Goal: Transaction & Acquisition: Book appointment/travel/reservation

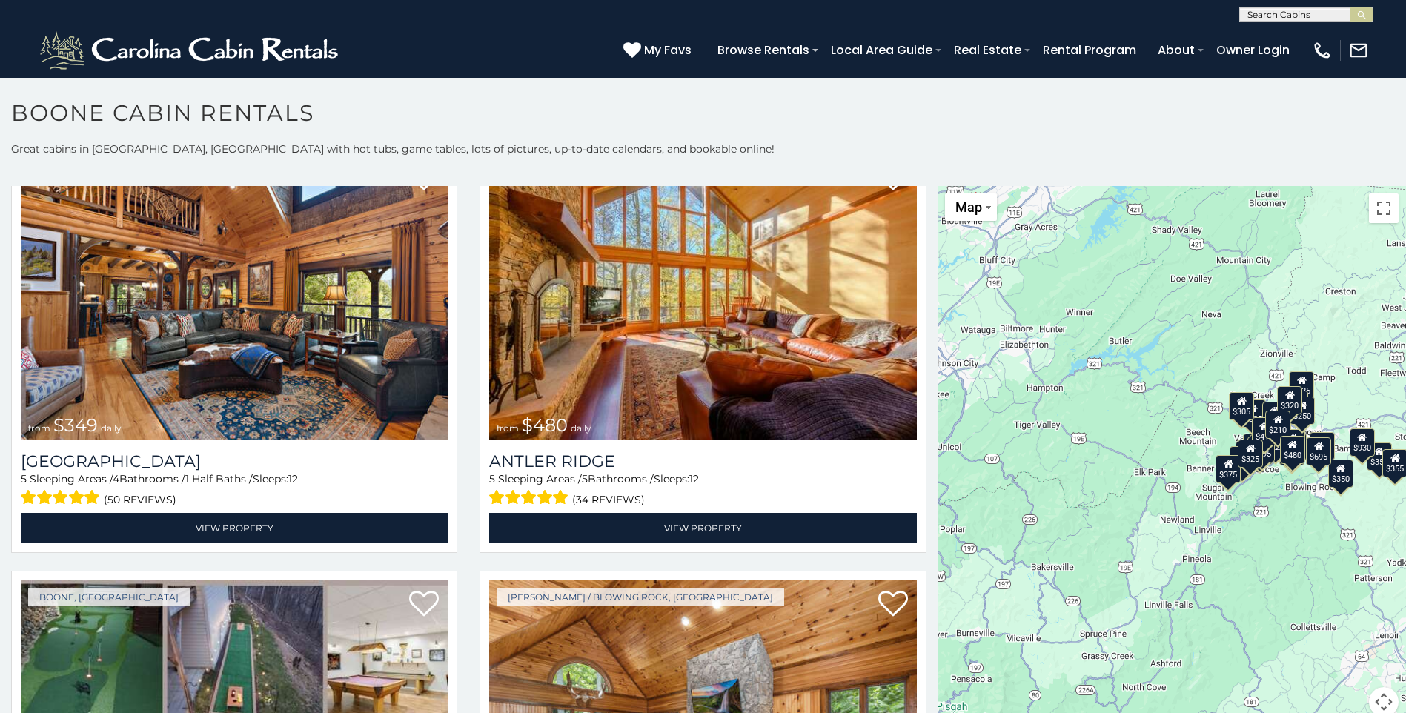
scroll to position [148, 0]
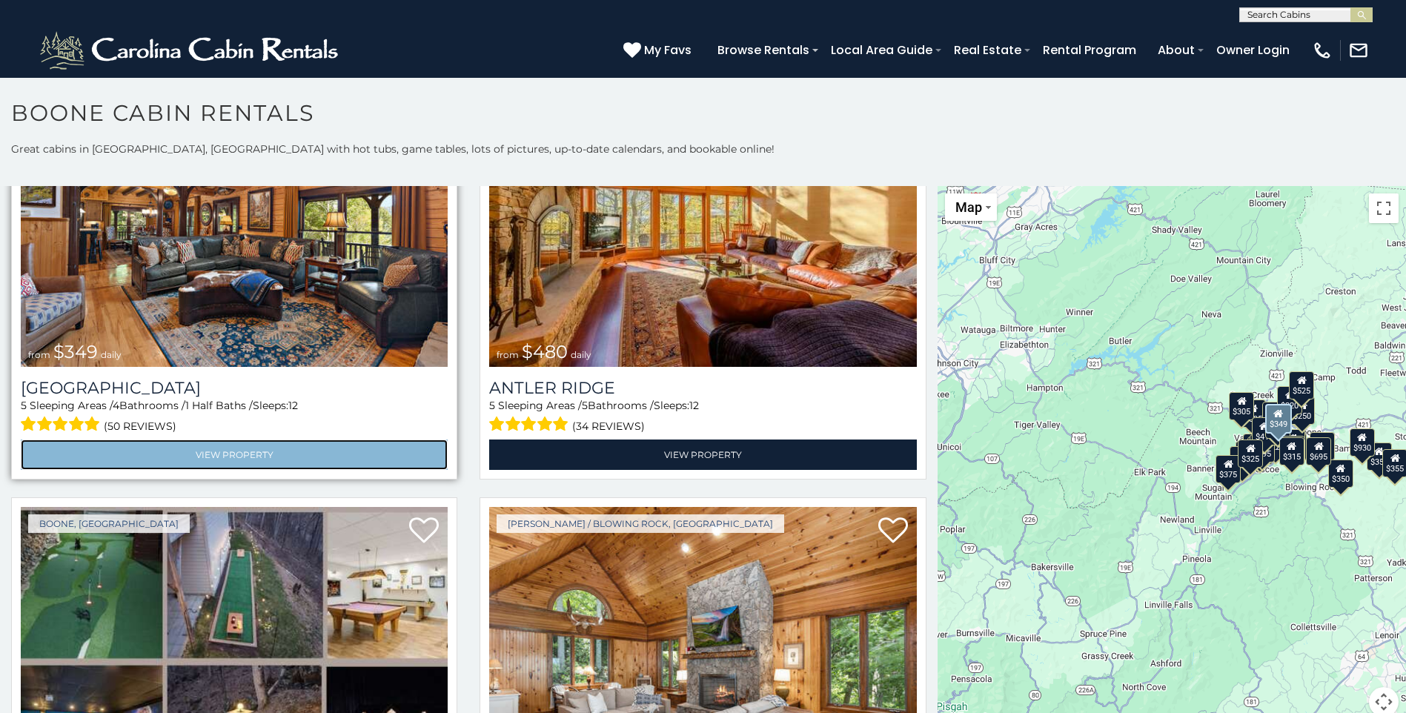
click at [242, 445] on link "View Property" at bounding box center [234, 454] width 427 height 30
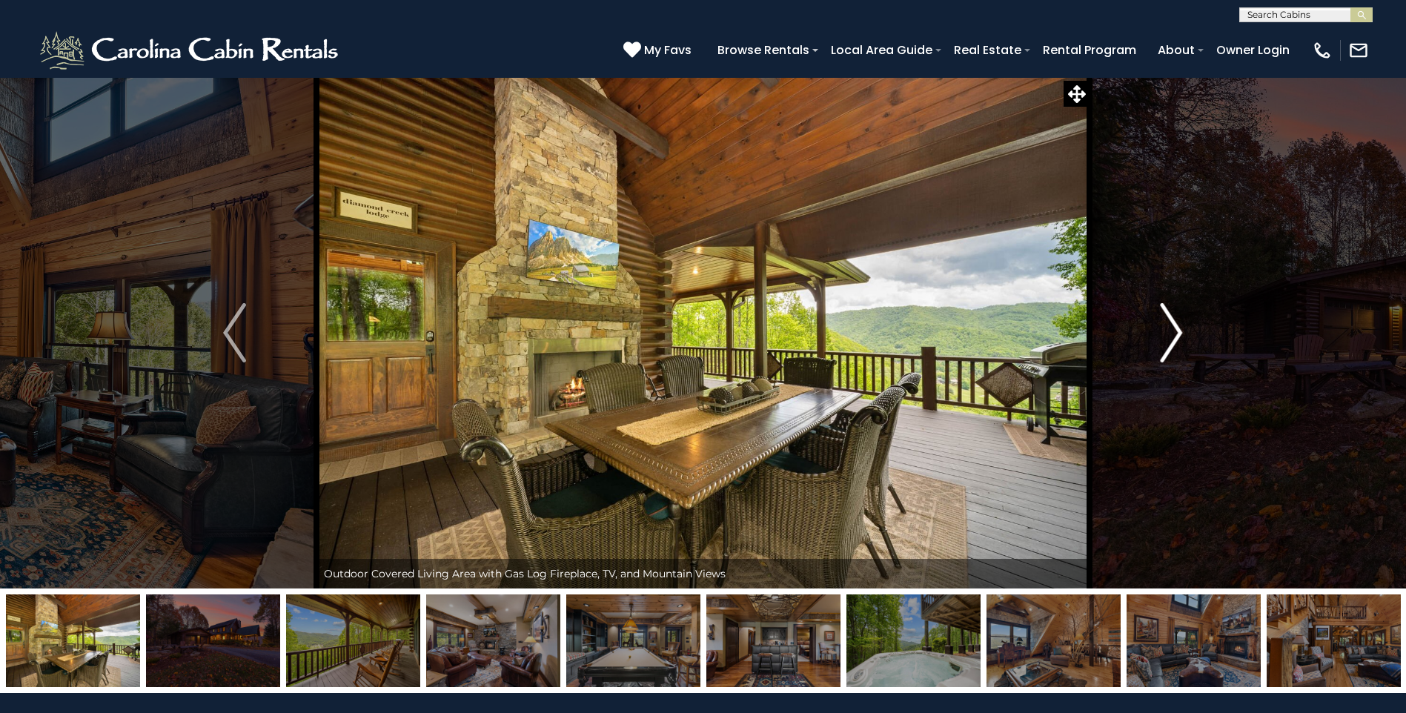
click at [1163, 342] on img "Next" at bounding box center [1171, 332] width 22 height 59
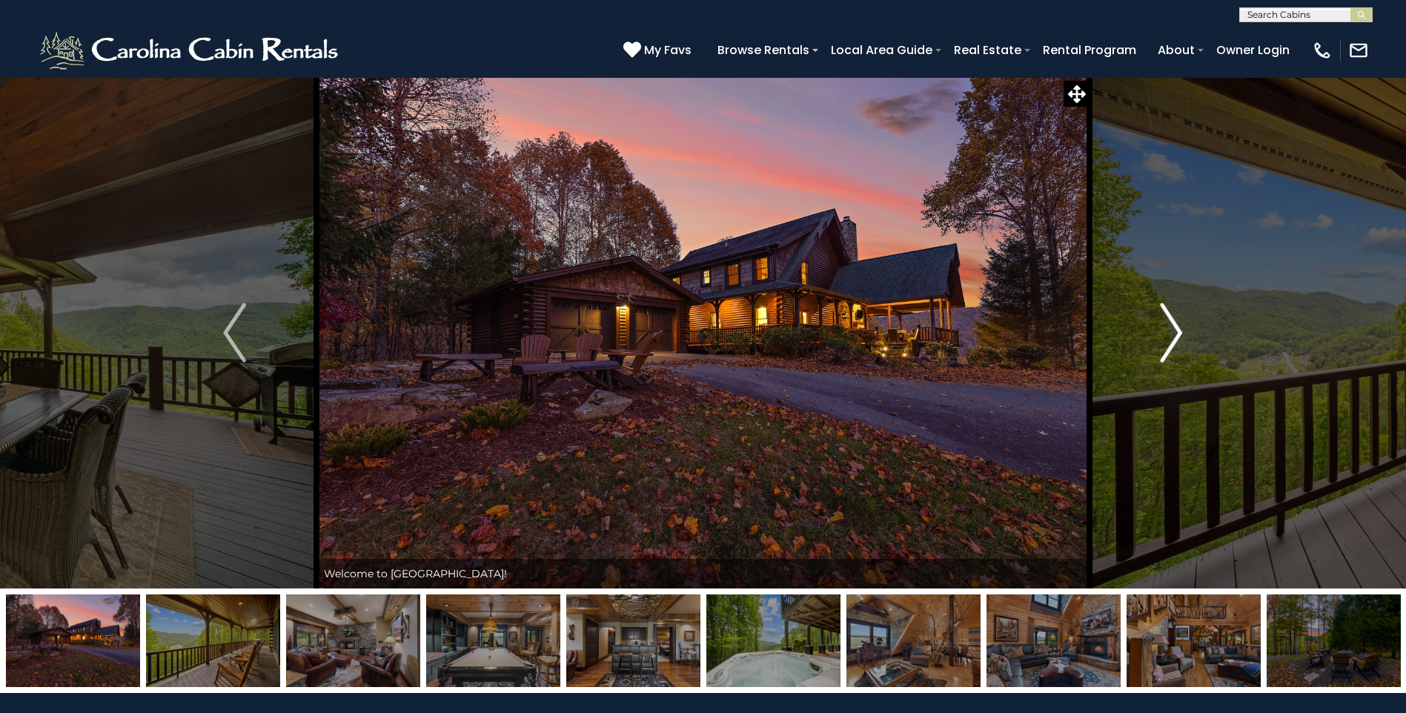
click at [1163, 342] on img "Next" at bounding box center [1171, 332] width 22 height 59
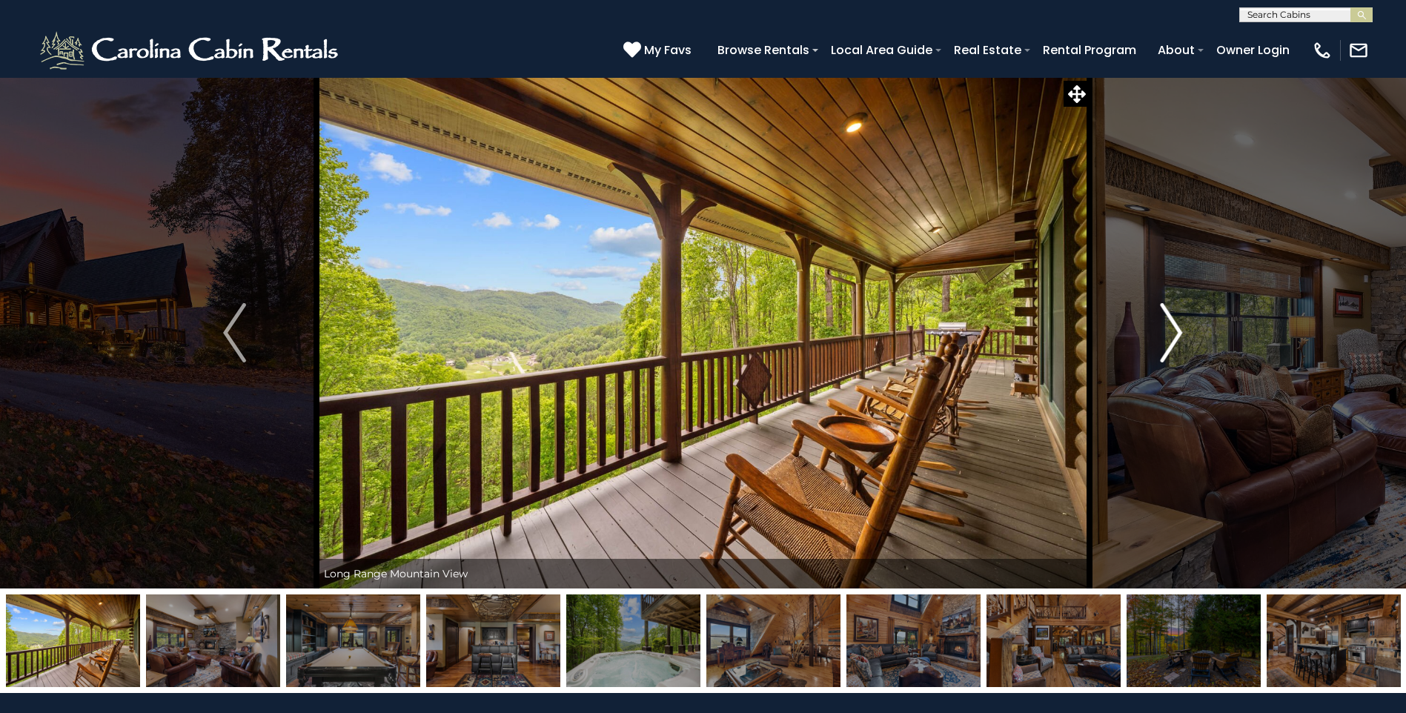
click at [1163, 342] on img "Next" at bounding box center [1171, 332] width 22 height 59
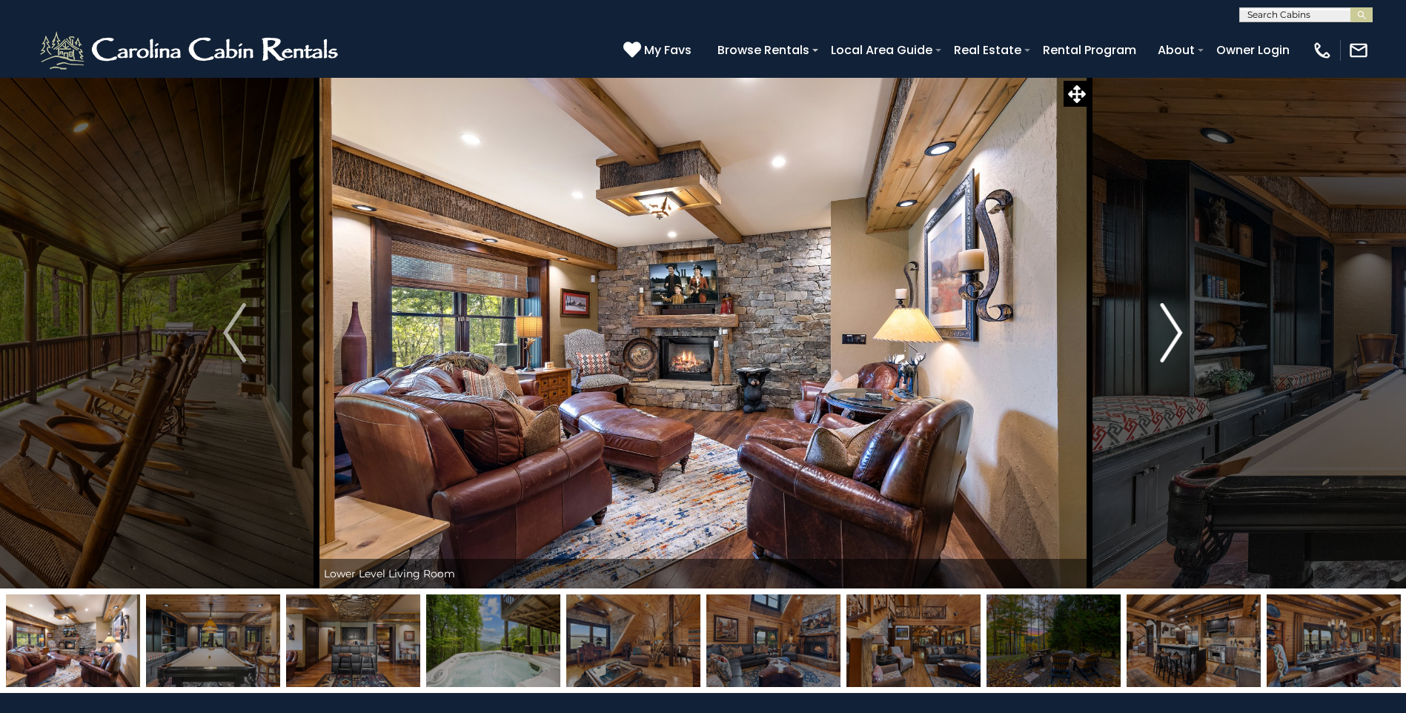
click at [1163, 342] on img "Next" at bounding box center [1171, 332] width 22 height 59
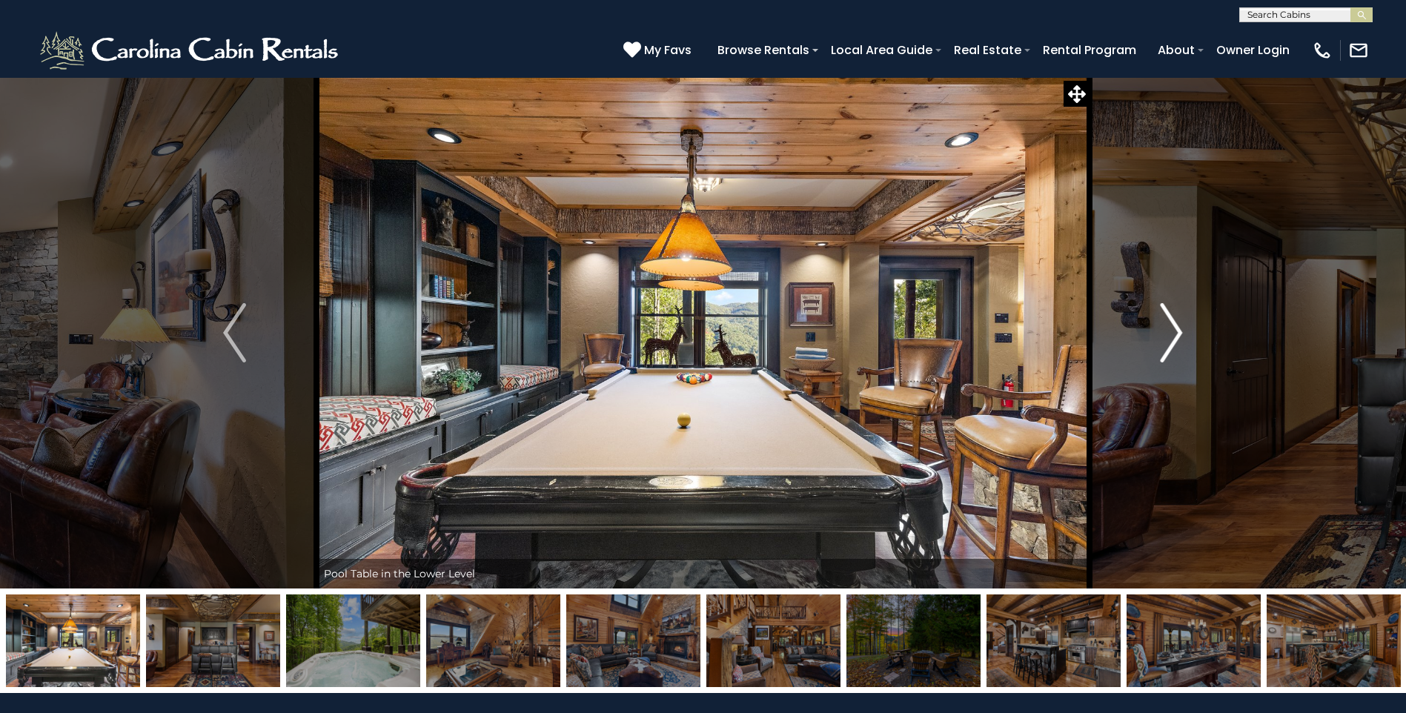
click at [1163, 342] on img "Next" at bounding box center [1171, 332] width 22 height 59
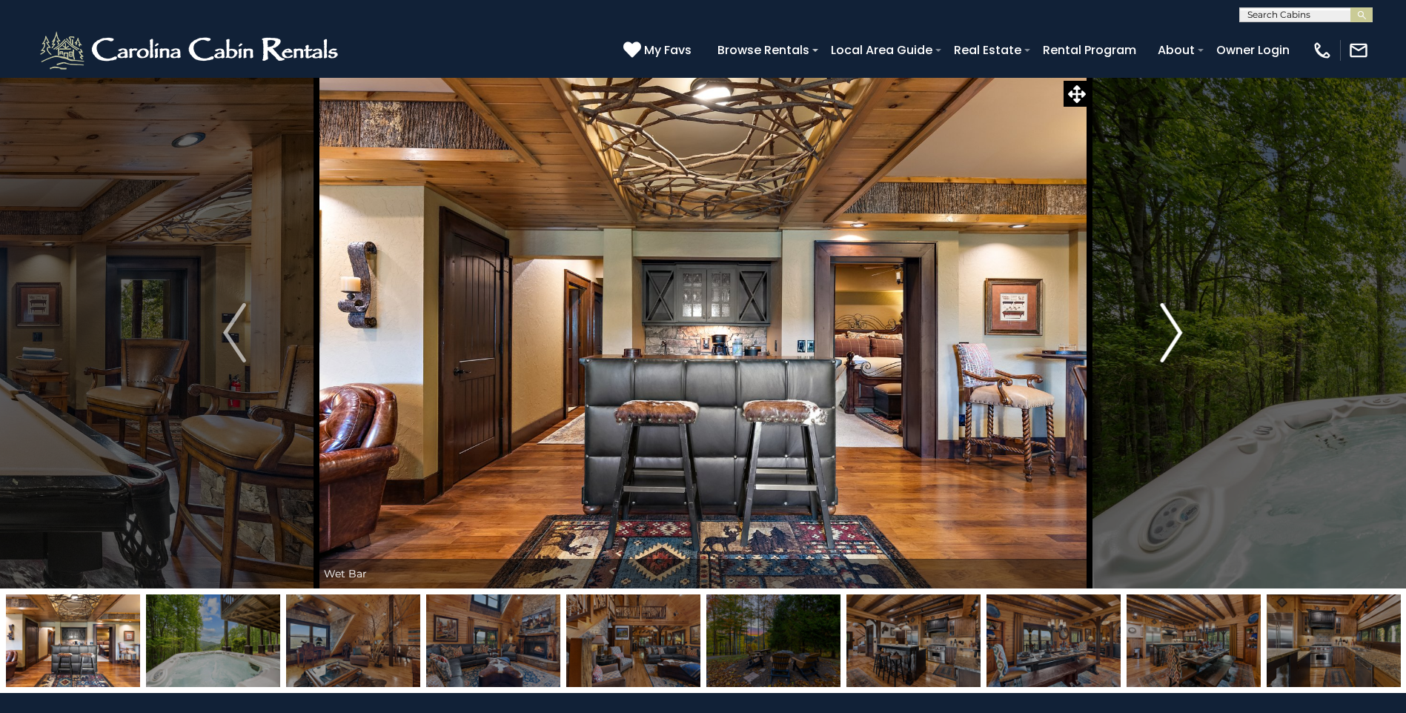
click at [1163, 342] on img "Next" at bounding box center [1171, 332] width 22 height 59
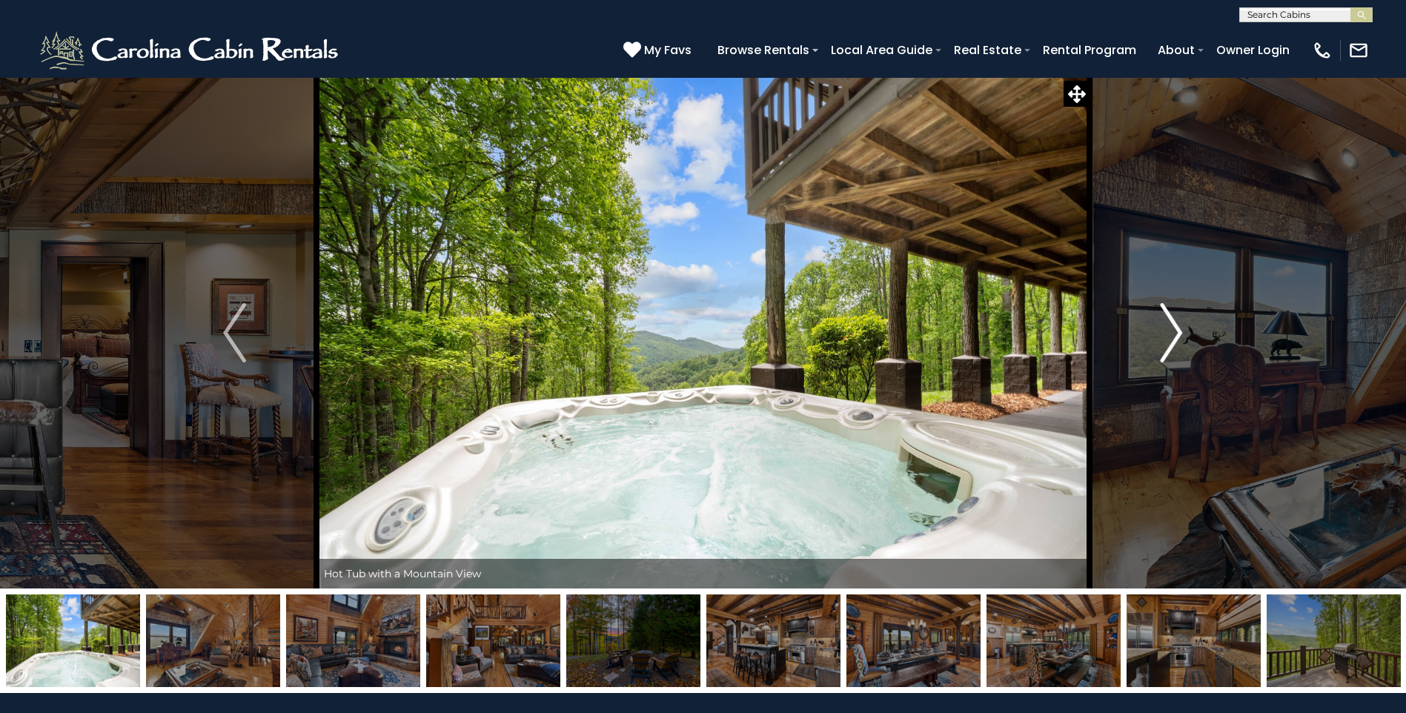
click at [1163, 342] on img "Next" at bounding box center [1171, 332] width 22 height 59
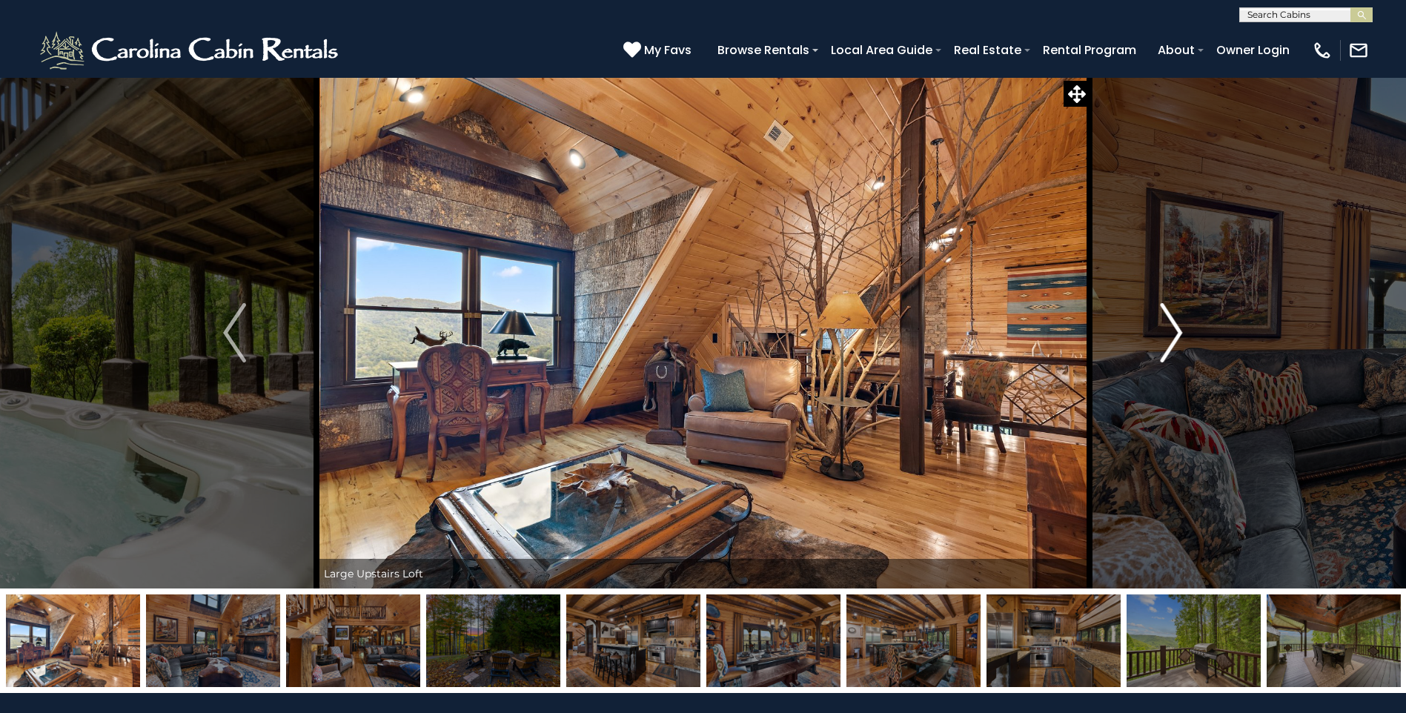
click at [1163, 342] on img "Next" at bounding box center [1171, 332] width 22 height 59
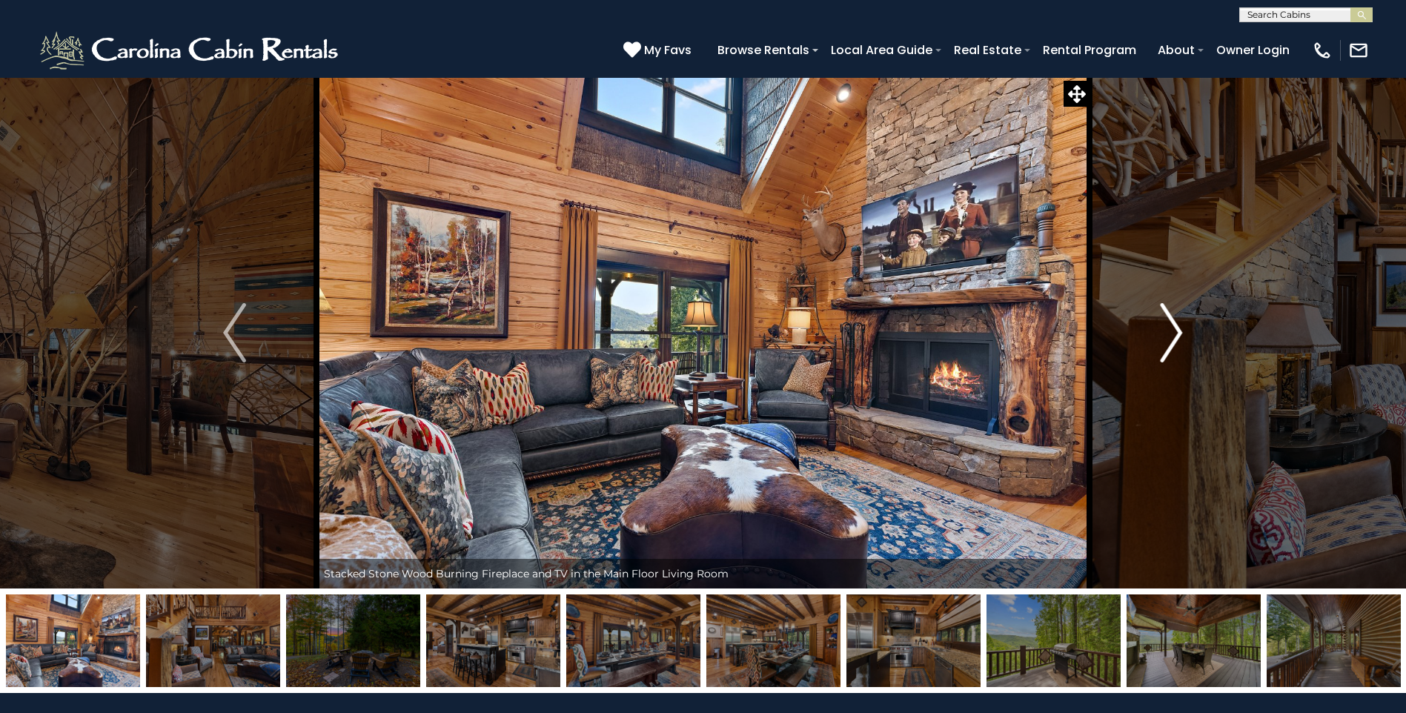
click at [1163, 342] on img "Next" at bounding box center [1171, 332] width 22 height 59
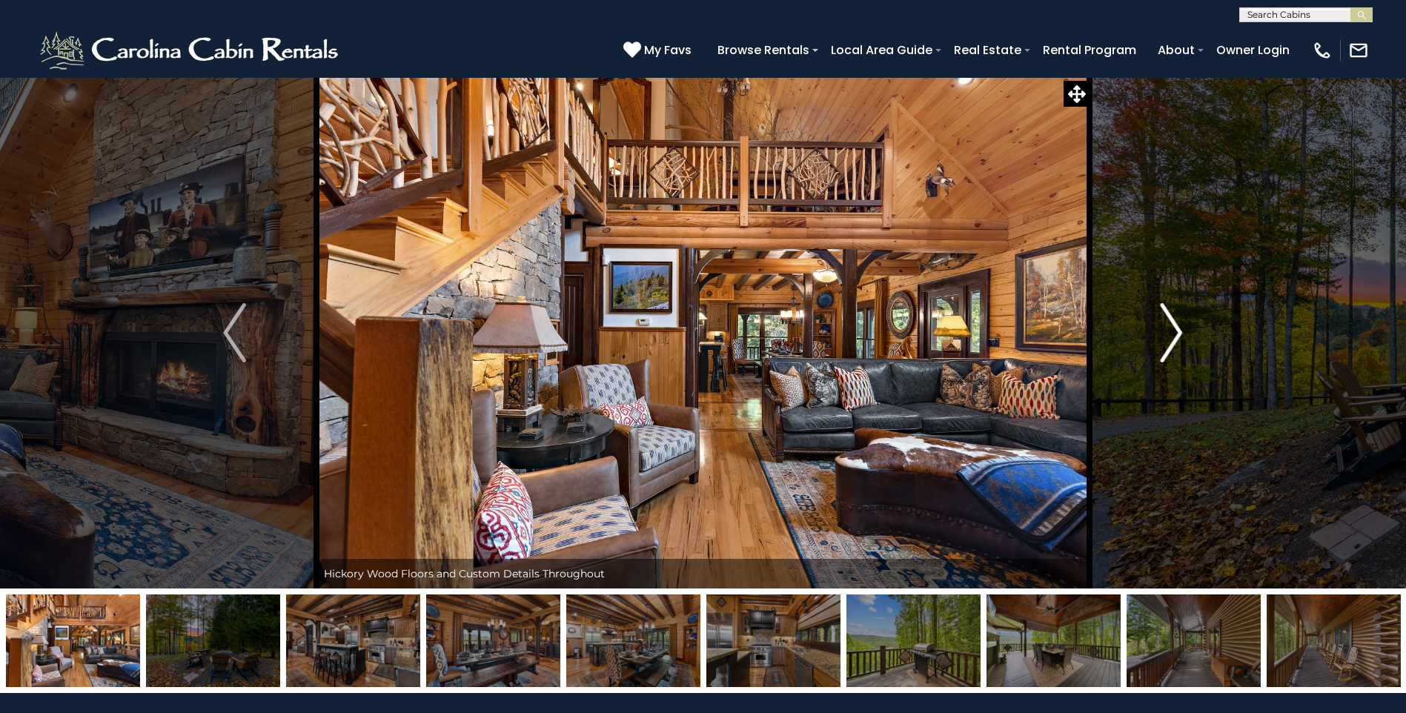
click at [1163, 342] on img "Next" at bounding box center [1171, 332] width 22 height 59
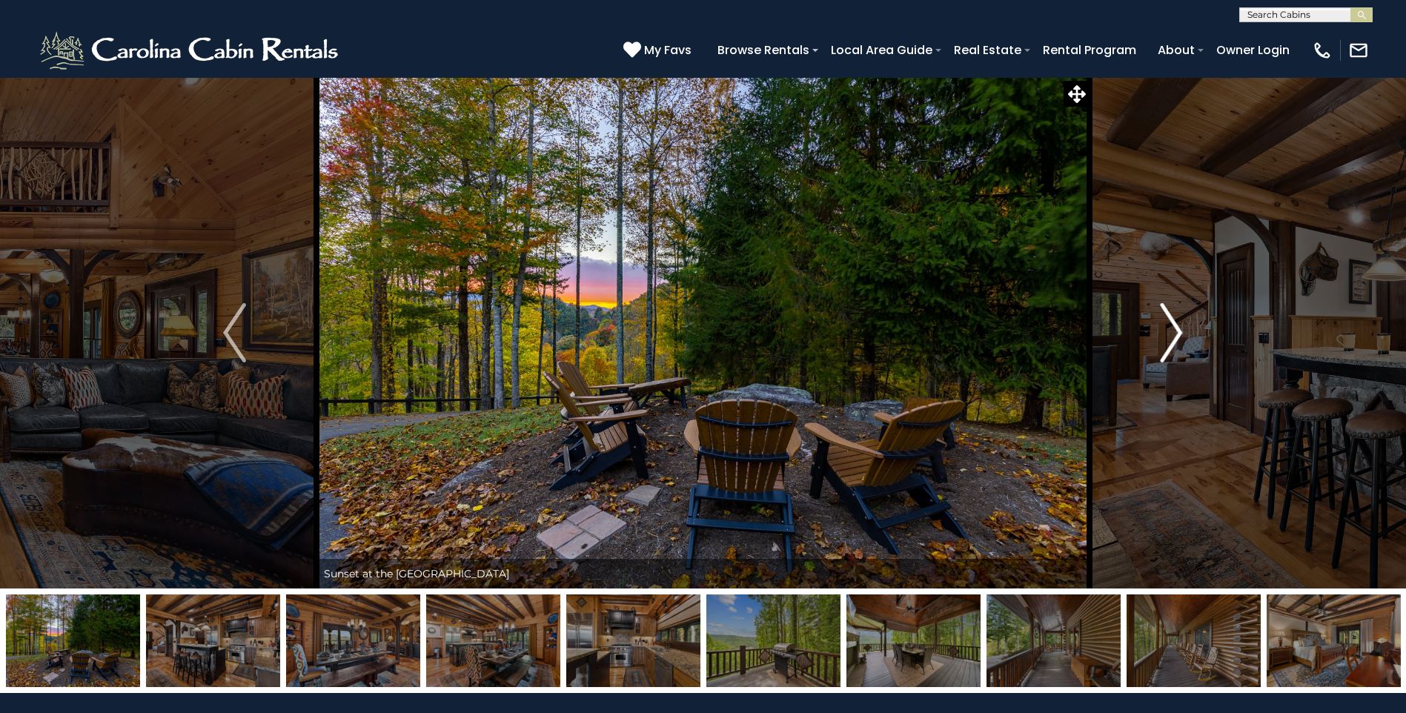
click at [1163, 342] on img "Next" at bounding box center [1171, 332] width 22 height 59
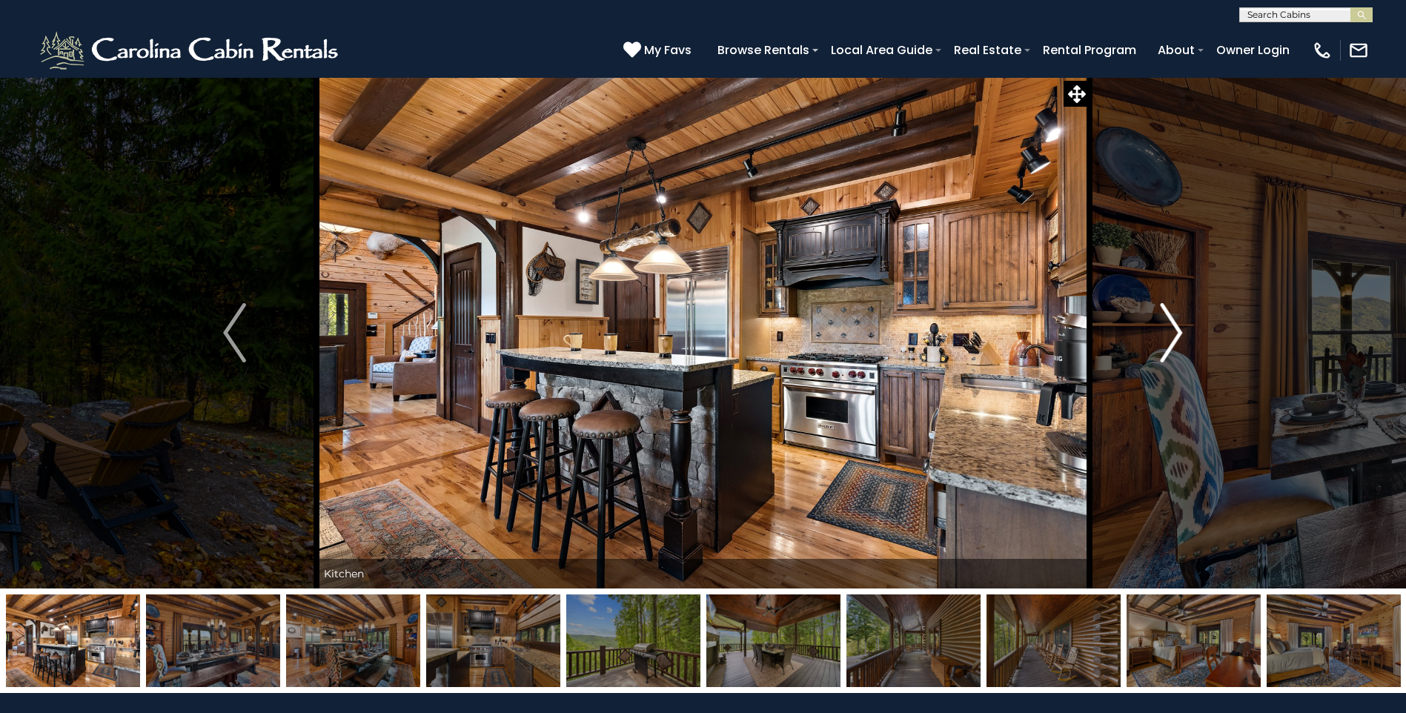
click at [1163, 342] on img "Next" at bounding box center [1171, 332] width 22 height 59
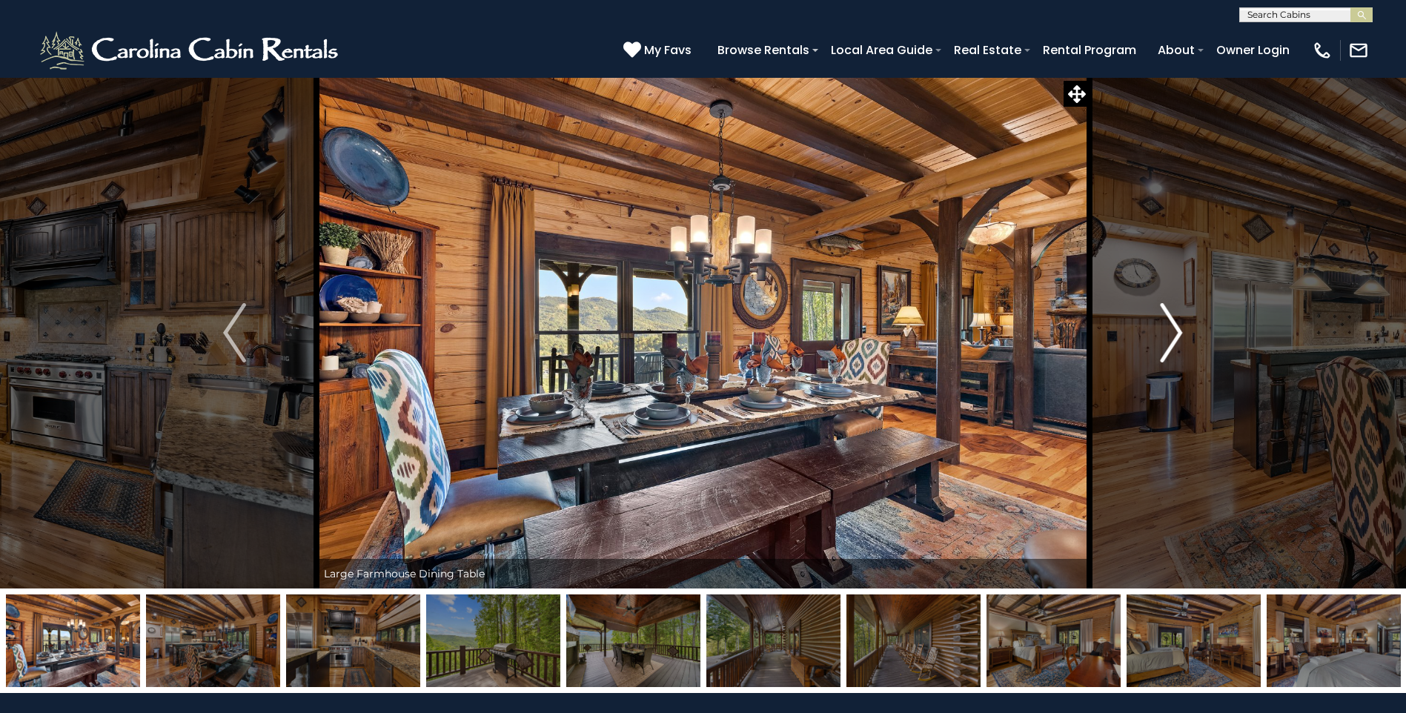
click at [1162, 344] on img "Next" at bounding box center [1171, 332] width 22 height 59
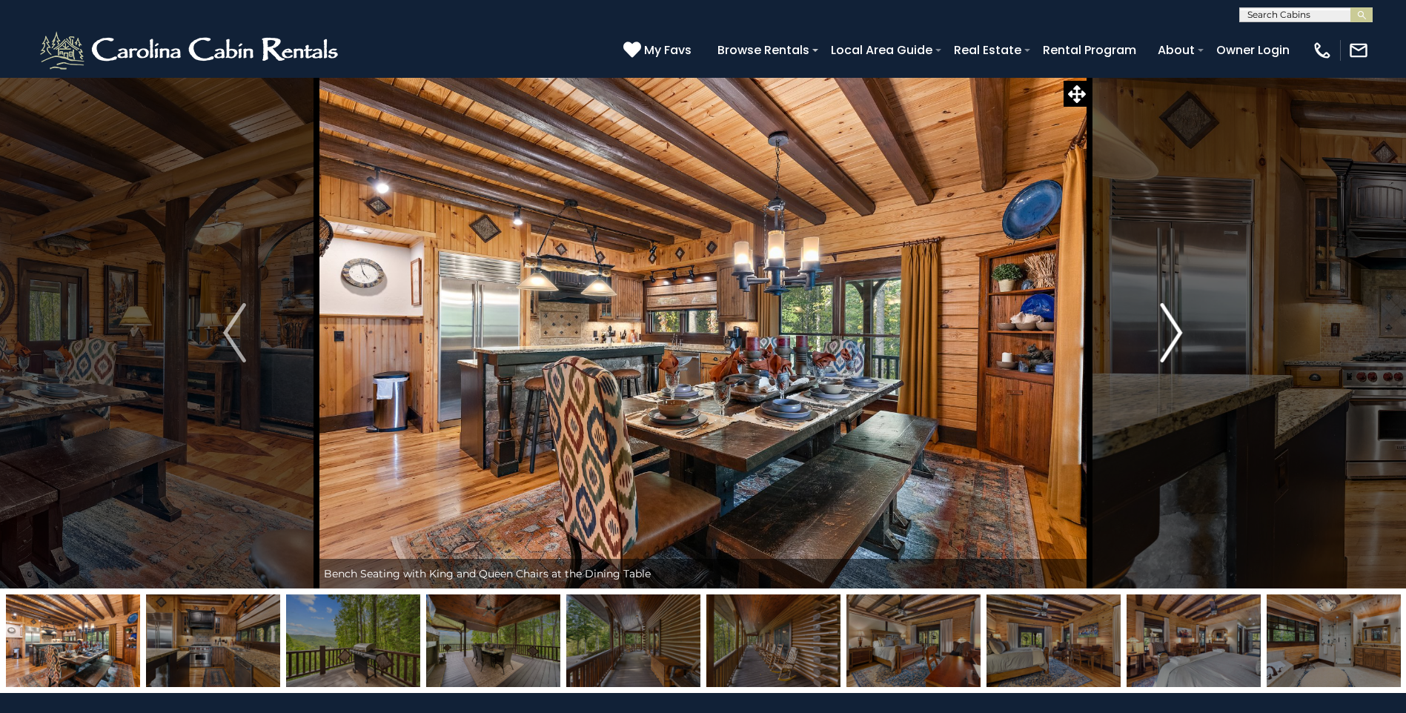
click at [1162, 344] on img "Next" at bounding box center [1171, 332] width 22 height 59
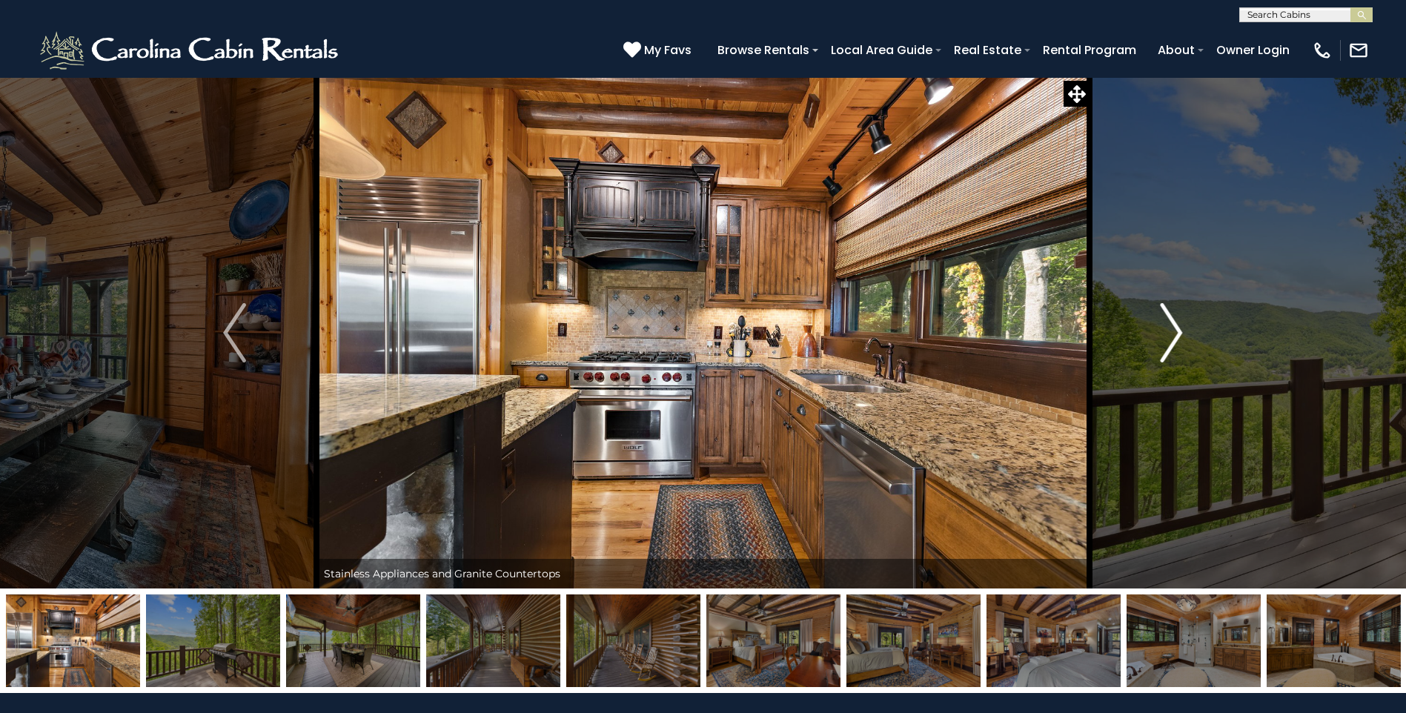
click at [1162, 344] on img "Next" at bounding box center [1171, 332] width 22 height 59
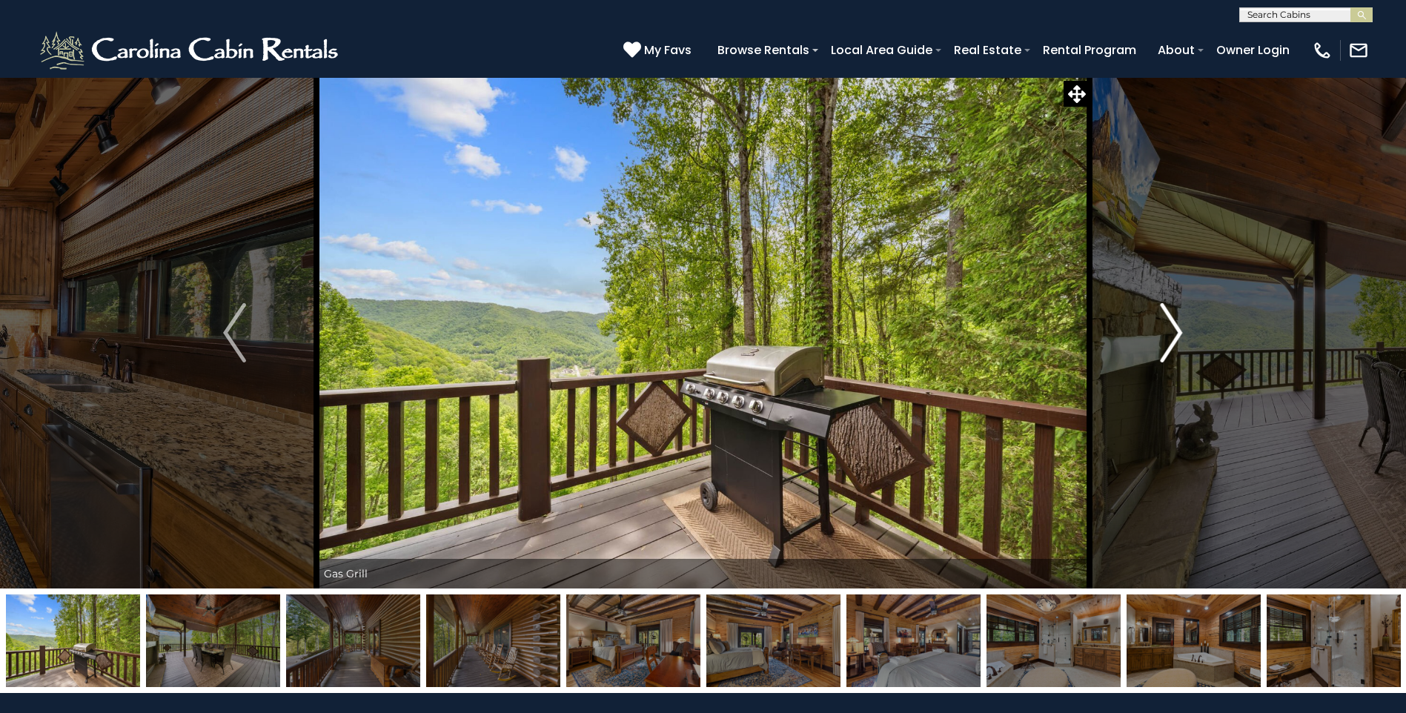
click at [1162, 344] on img "Next" at bounding box center [1171, 332] width 22 height 59
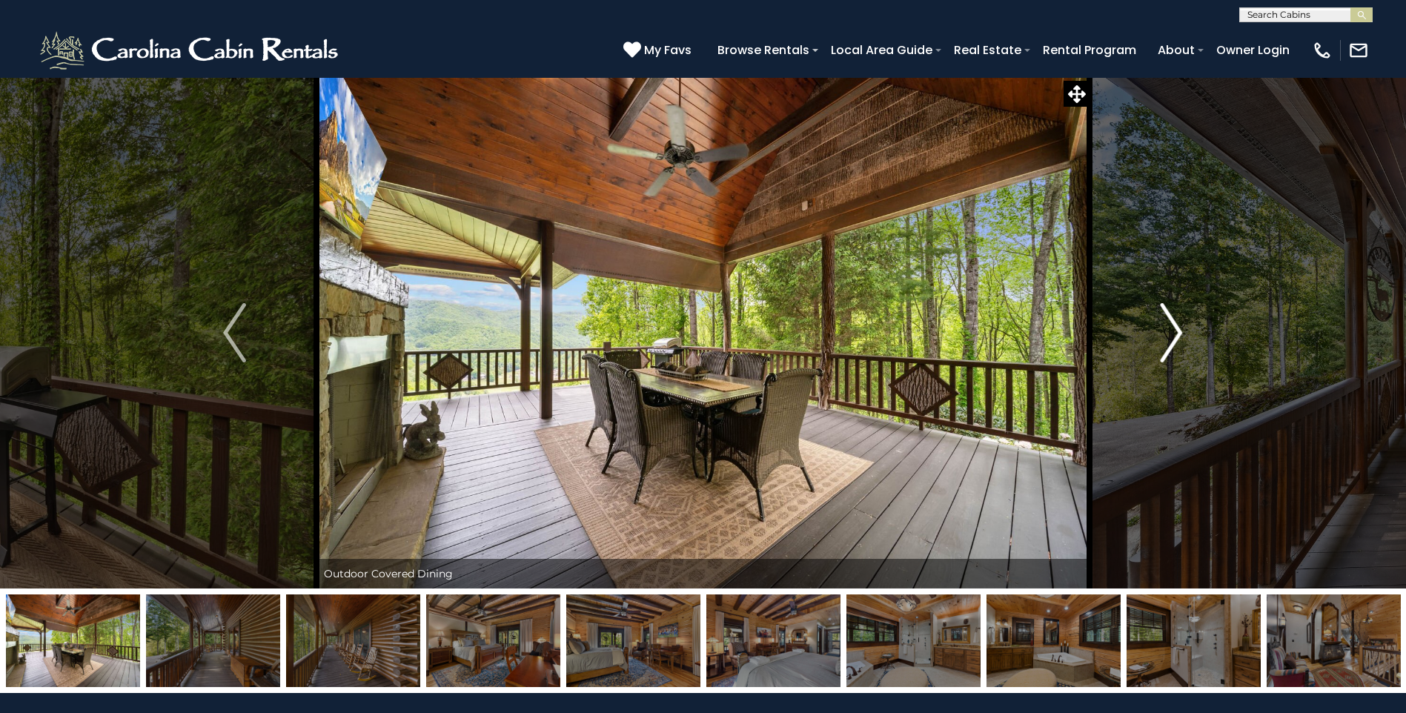
click at [1162, 344] on img "Next" at bounding box center [1171, 332] width 22 height 59
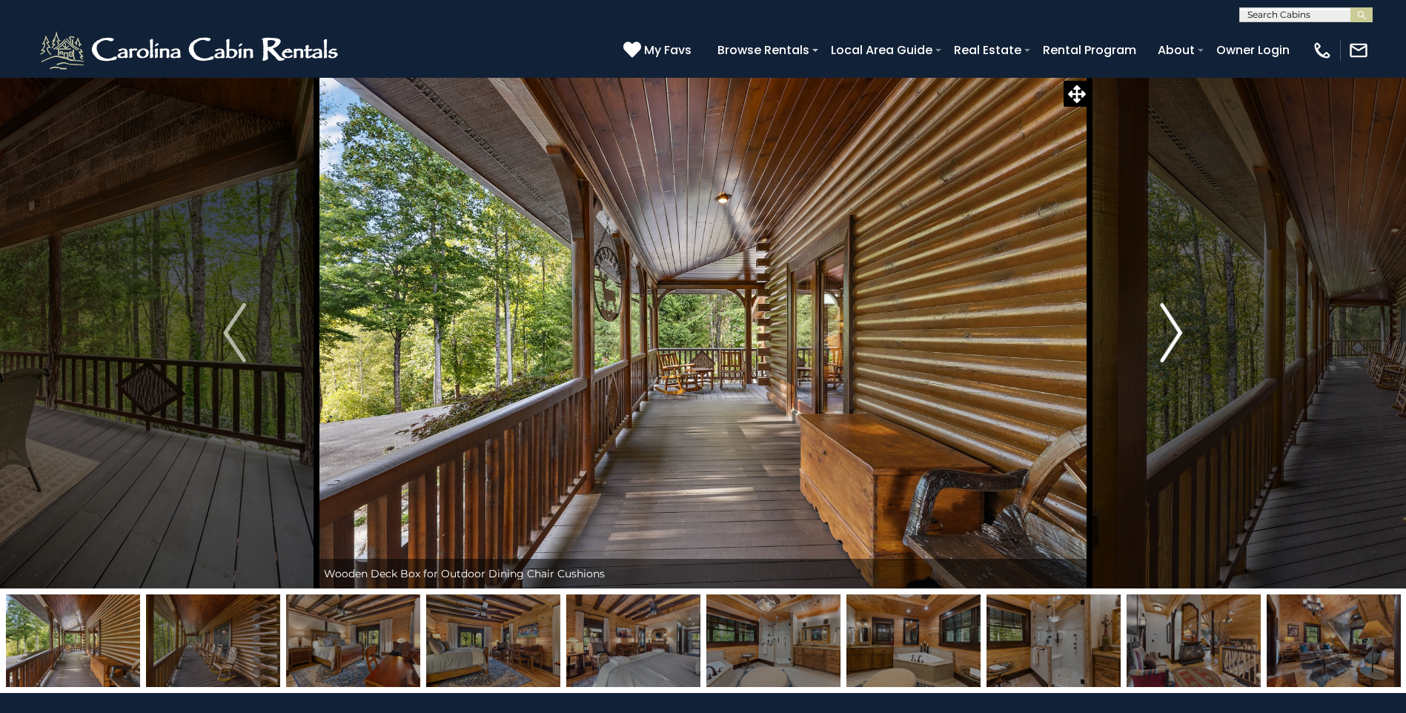
click at [1162, 344] on img "Next" at bounding box center [1171, 332] width 22 height 59
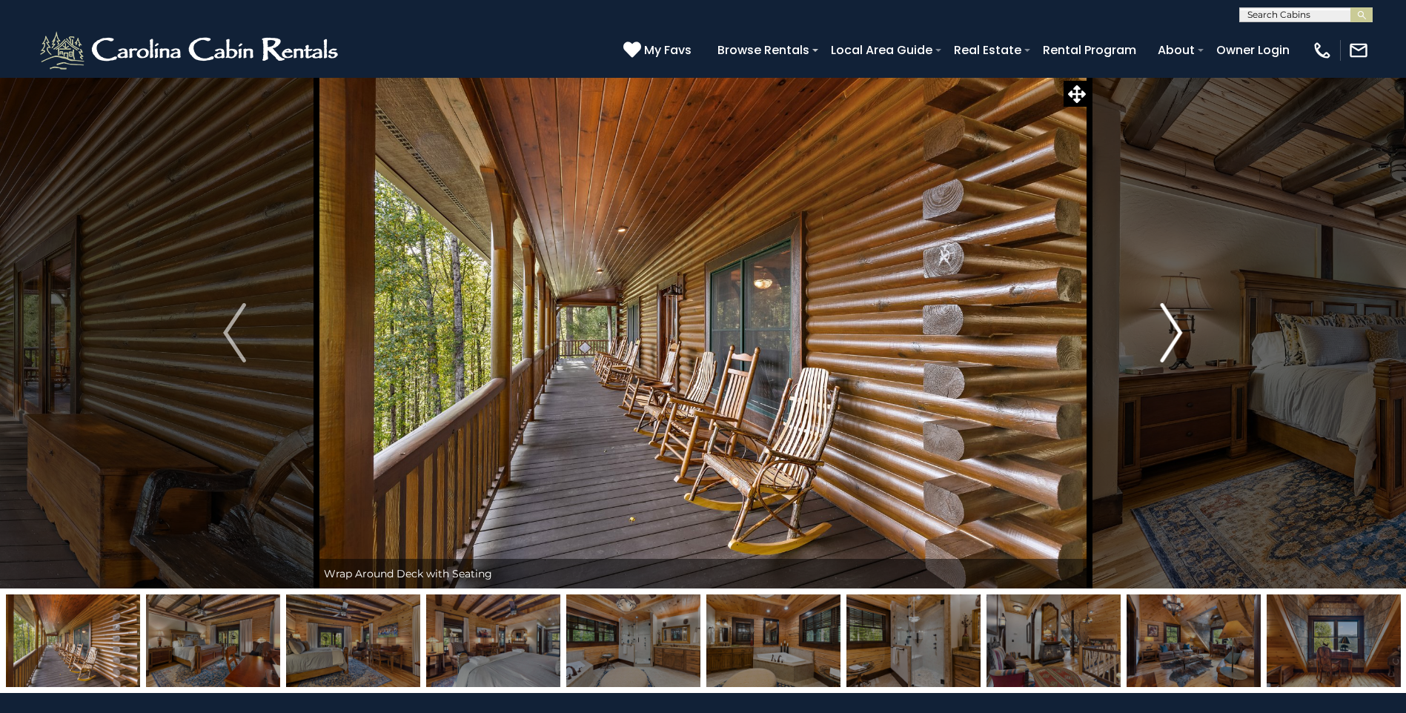
click at [1160, 348] on img "Next" at bounding box center [1171, 332] width 22 height 59
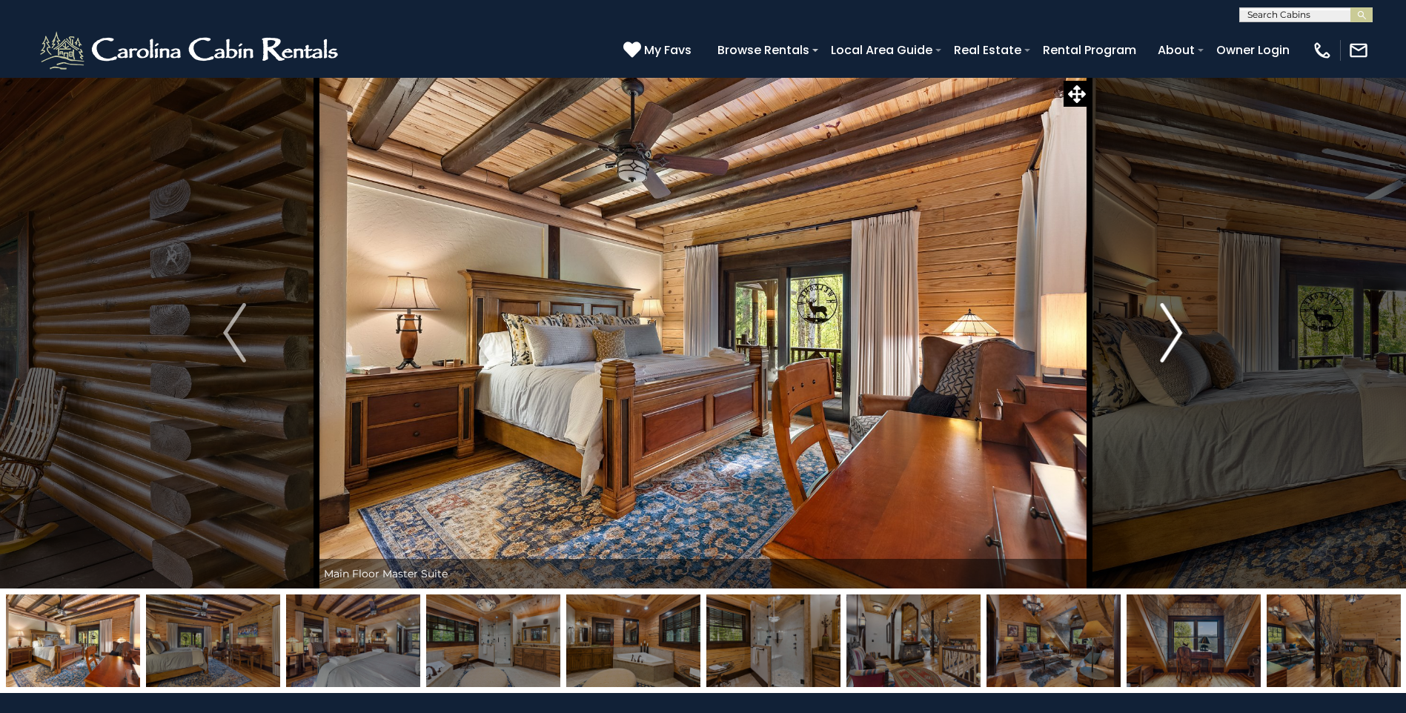
click at [1170, 339] on img "Next" at bounding box center [1171, 332] width 22 height 59
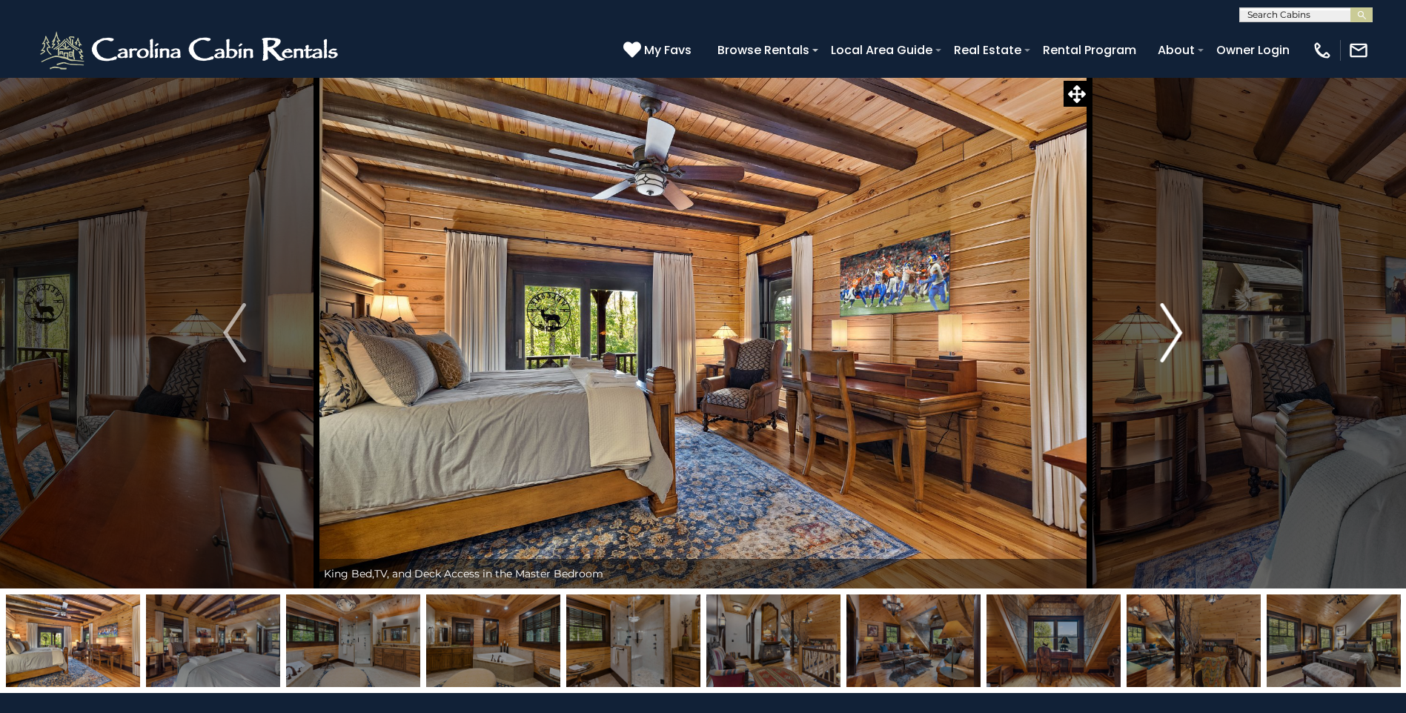
click at [1170, 339] on img "Next" at bounding box center [1171, 332] width 22 height 59
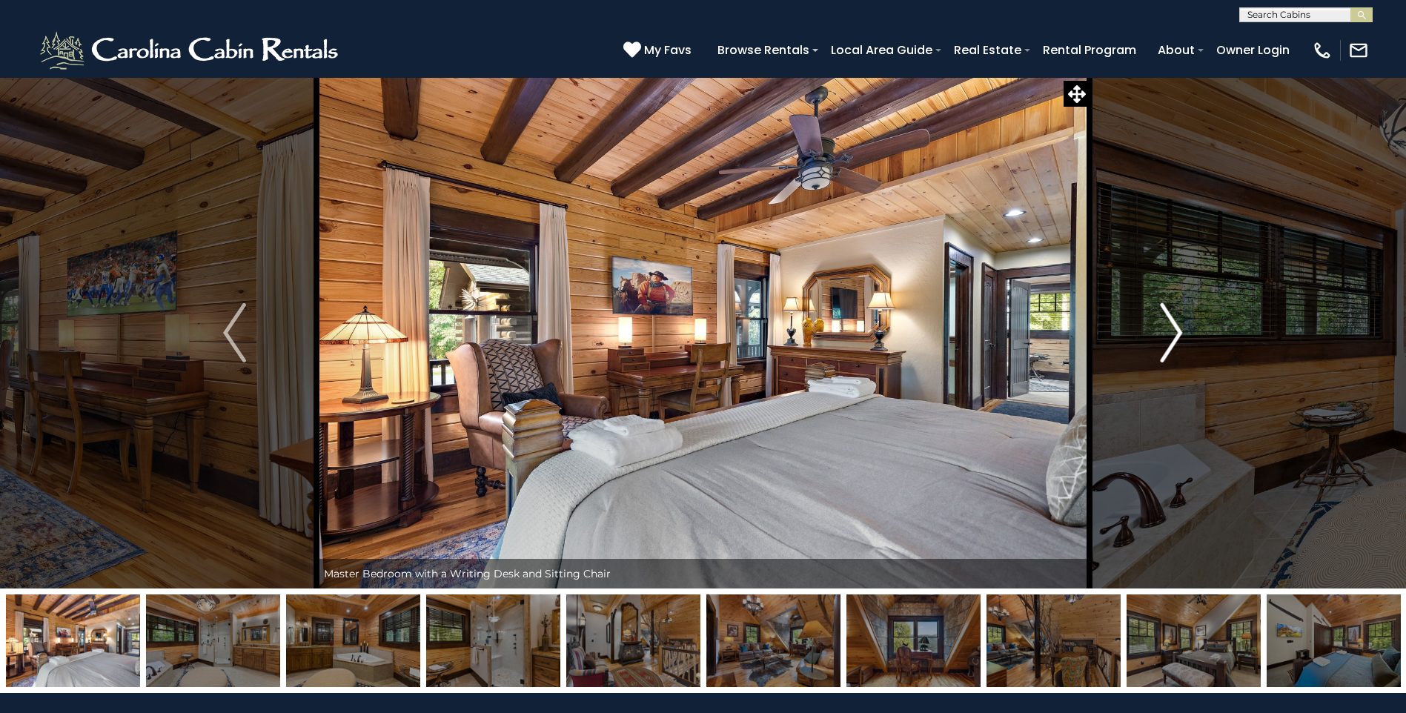
click at [1170, 339] on img "Next" at bounding box center [1171, 332] width 22 height 59
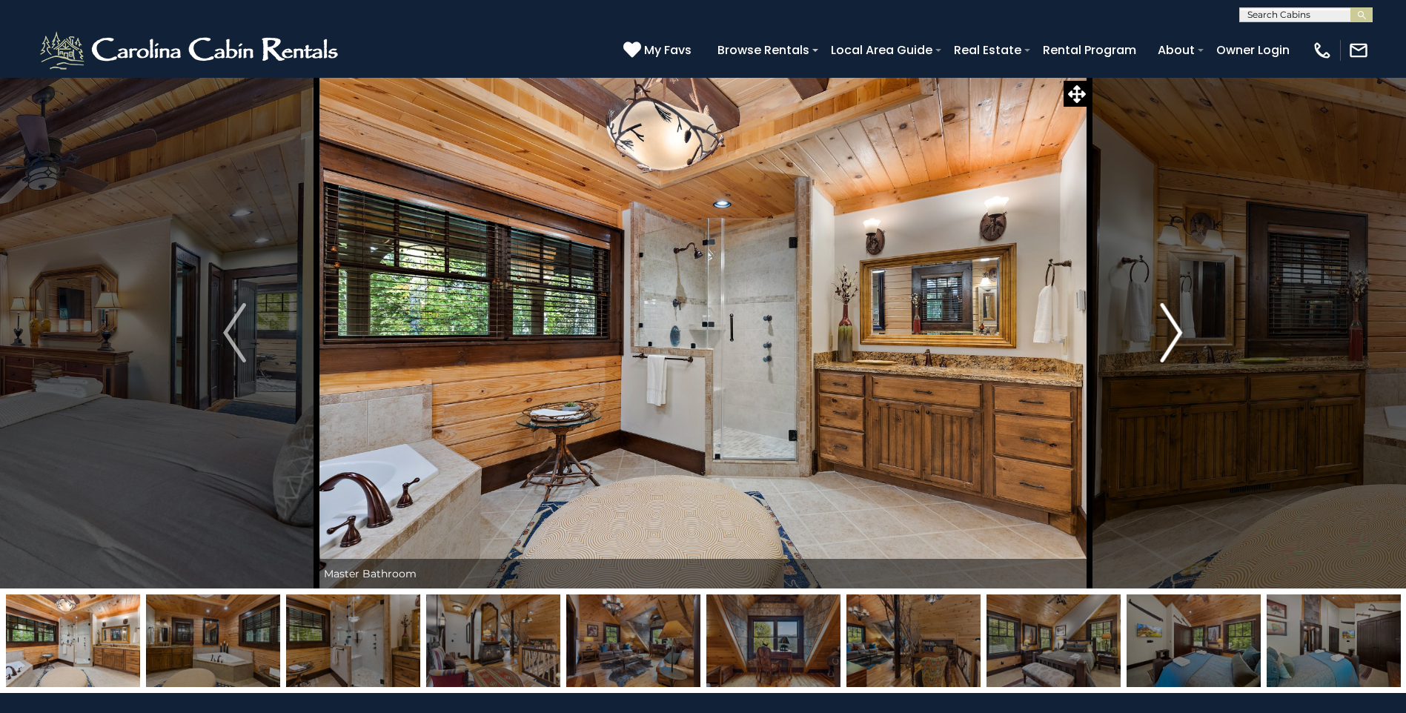
click at [1170, 339] on img "Next" at bounding box center [1171, 332] width 22 height 59
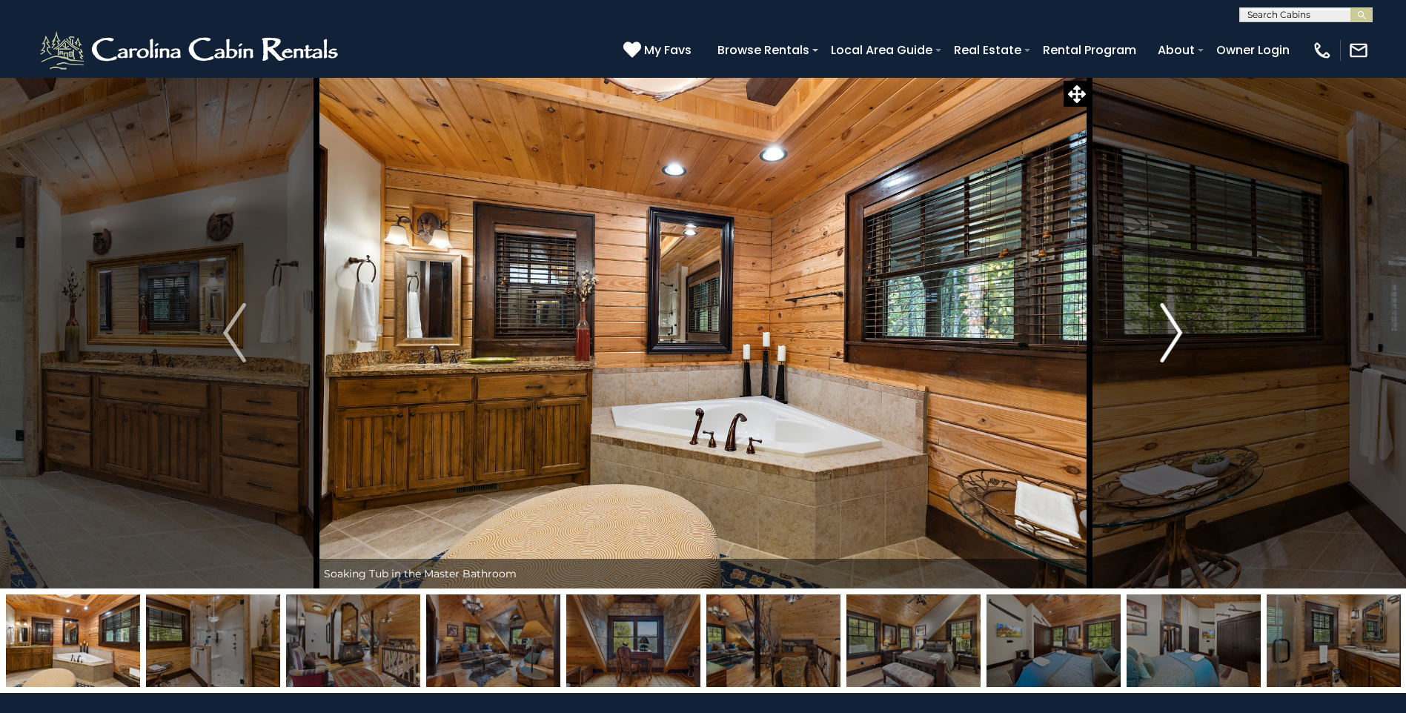
click at [1170, 339] on img "Next" at bounding box center [1171, 332] width 22 height 59
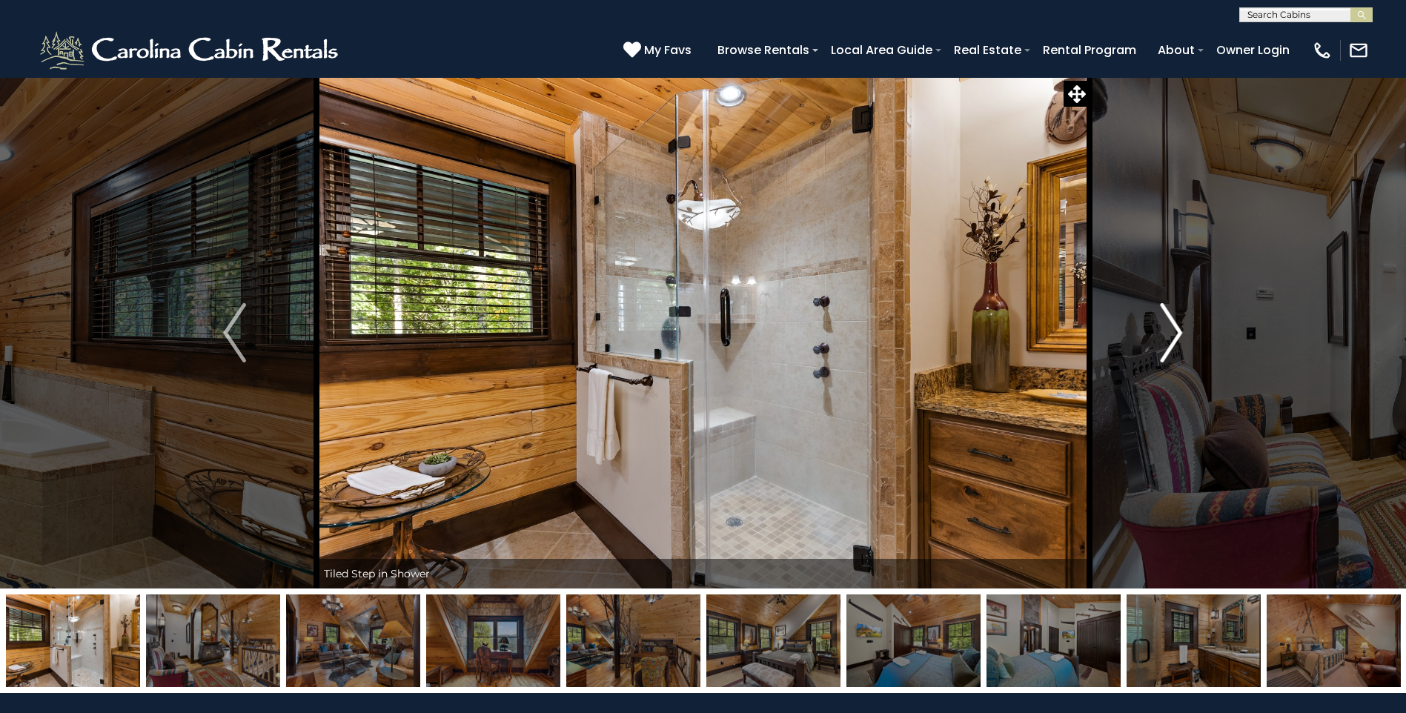
click at [1170, 339] on img "Next" at bounding box center [1171, 332] width 22 height 59
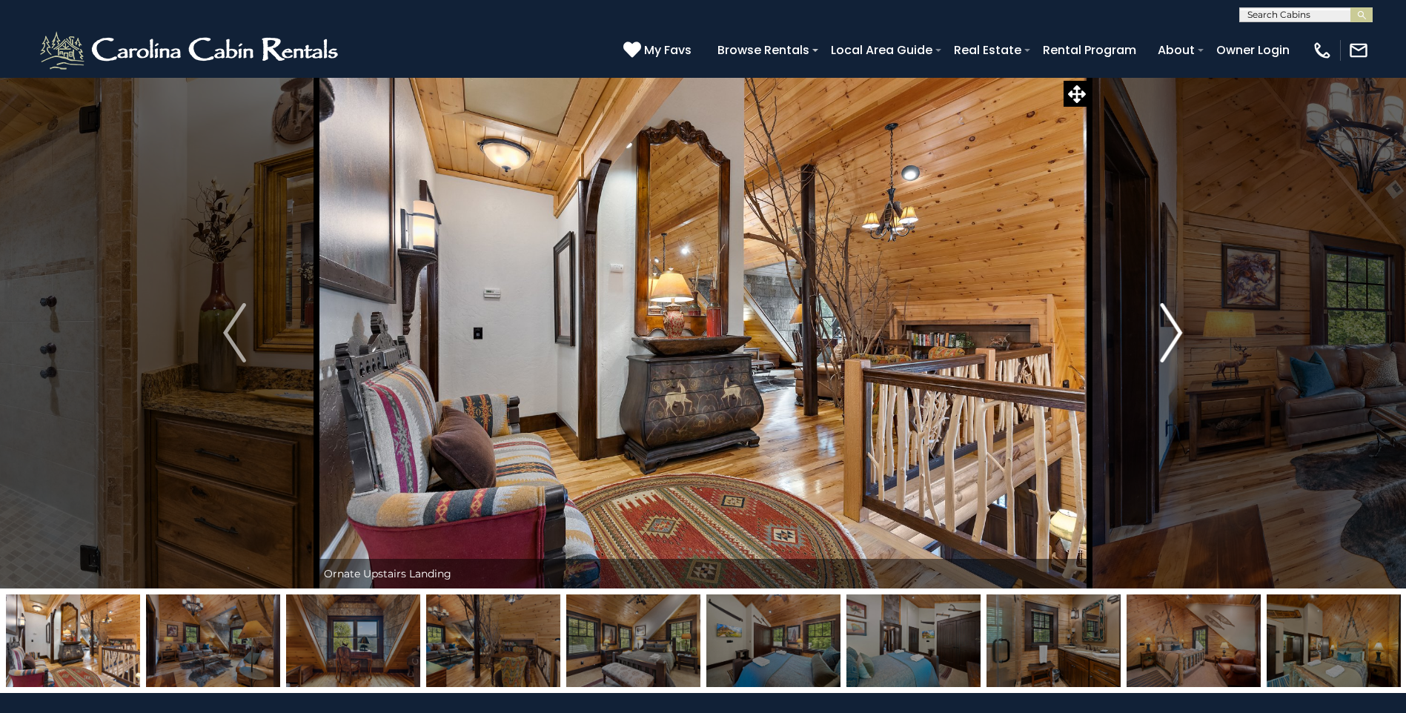
click at [1170, 339] on img "Next" at bounding box center [1171, 332] width 22 height 59
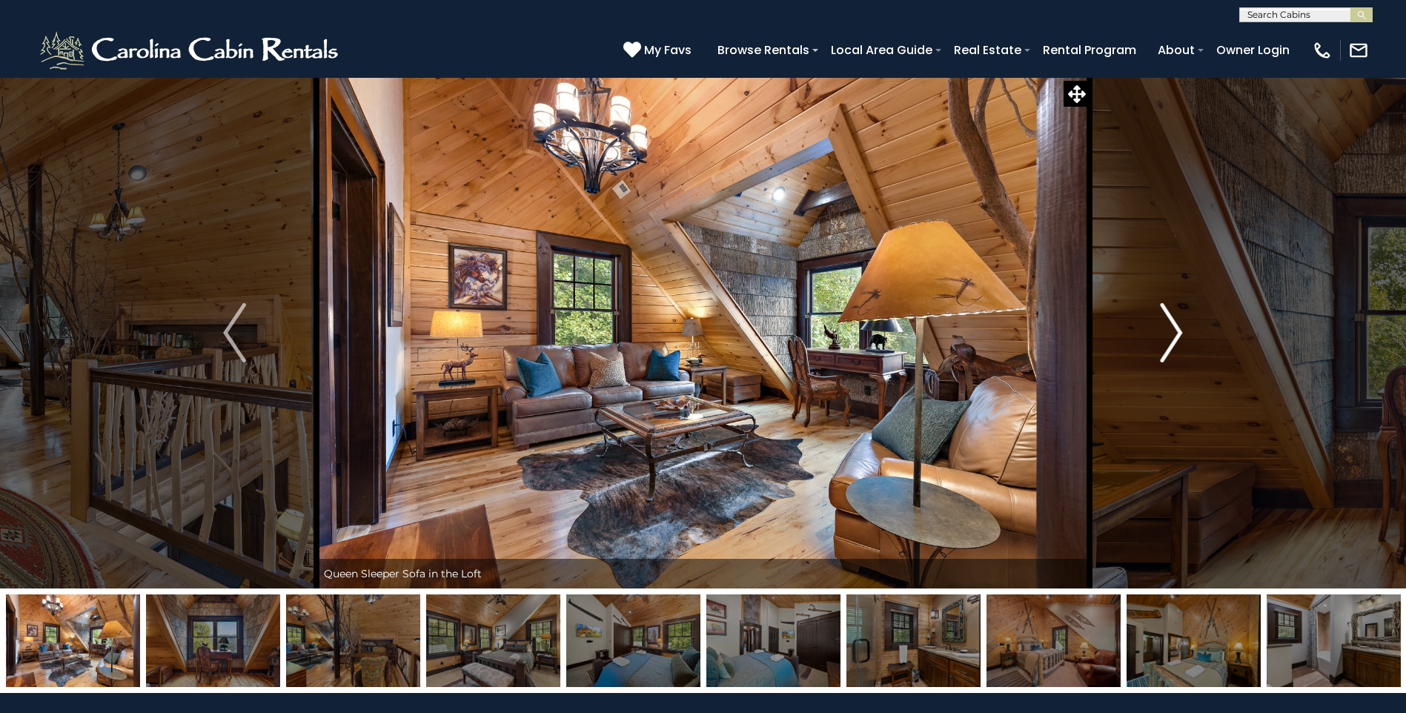
click at [1170, 339] on img "Next" at bounding box center [1171, 332] width 22 height 59
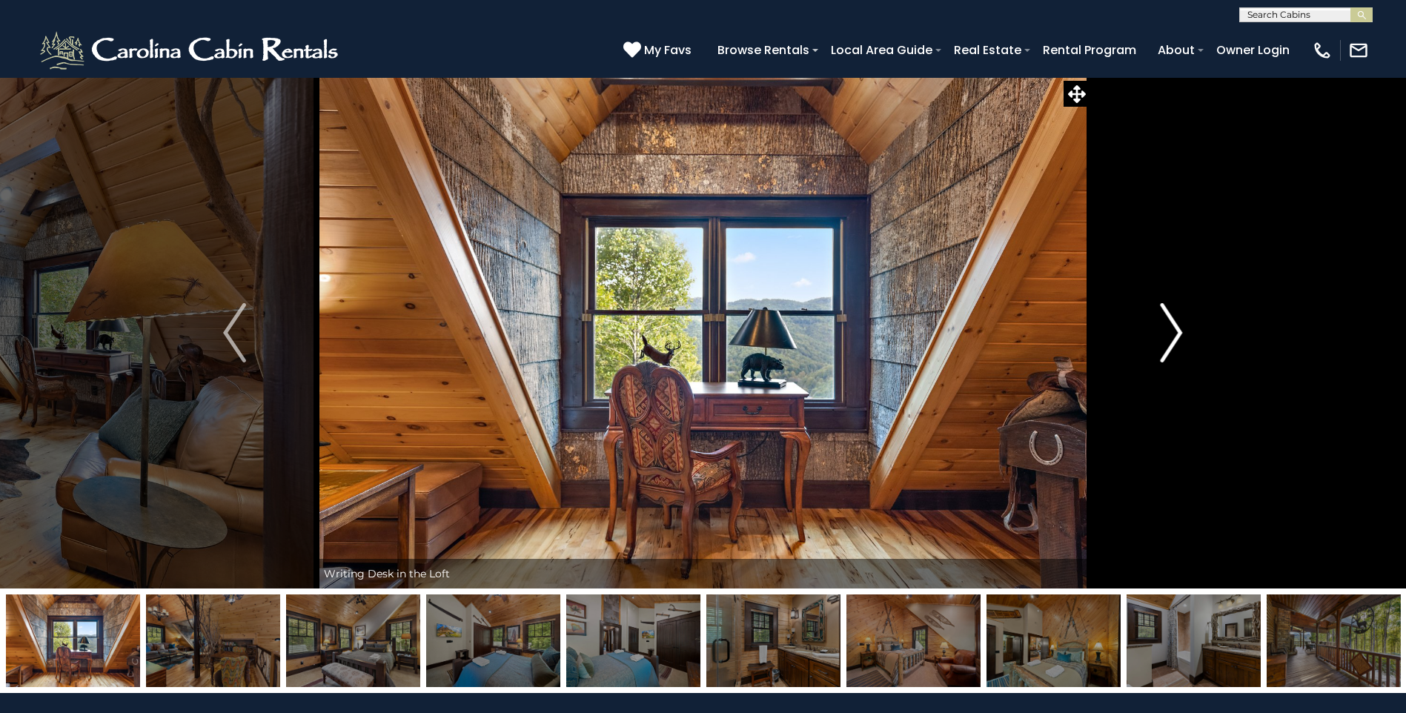
click at [1168, 340] on img "Next" at bounding box center [1171, 332] width 22 height 59
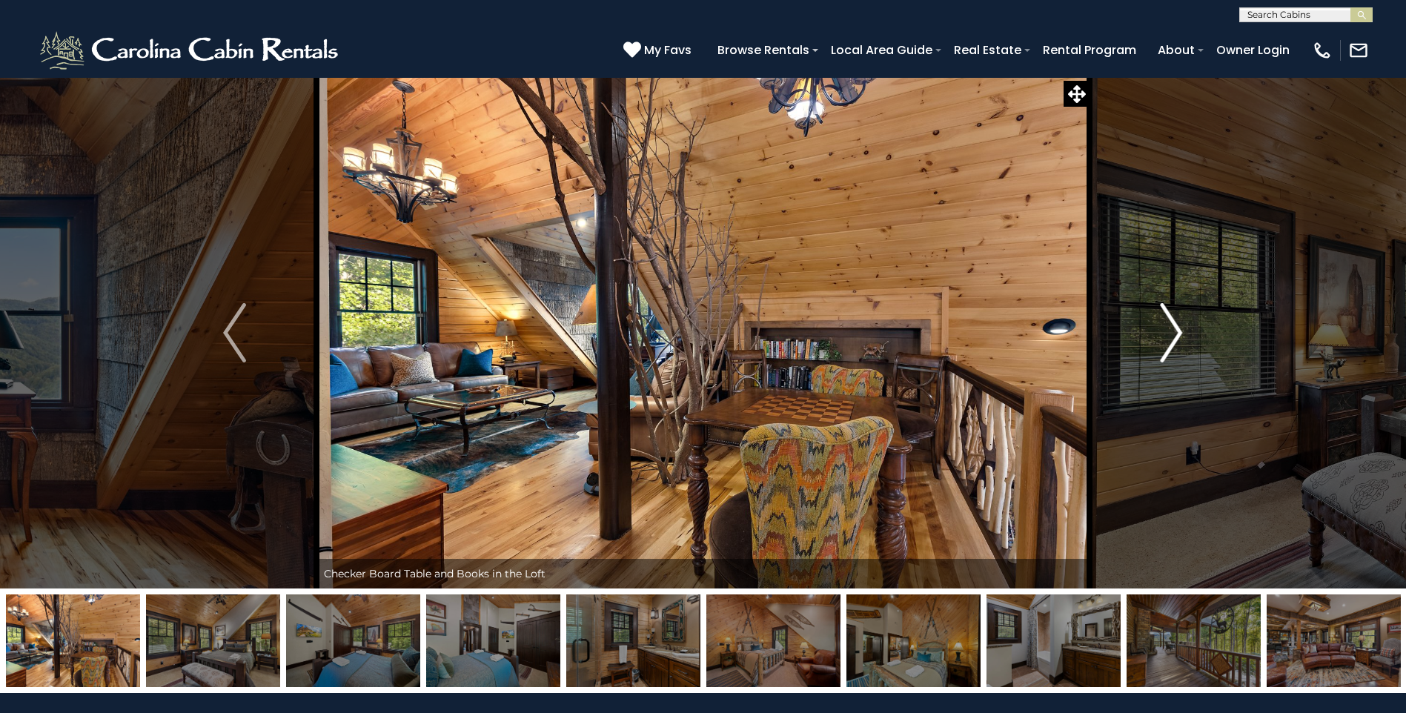
click at [1168, 340] on img "Next" at bounding box center [1171, 332] width 22 height 59
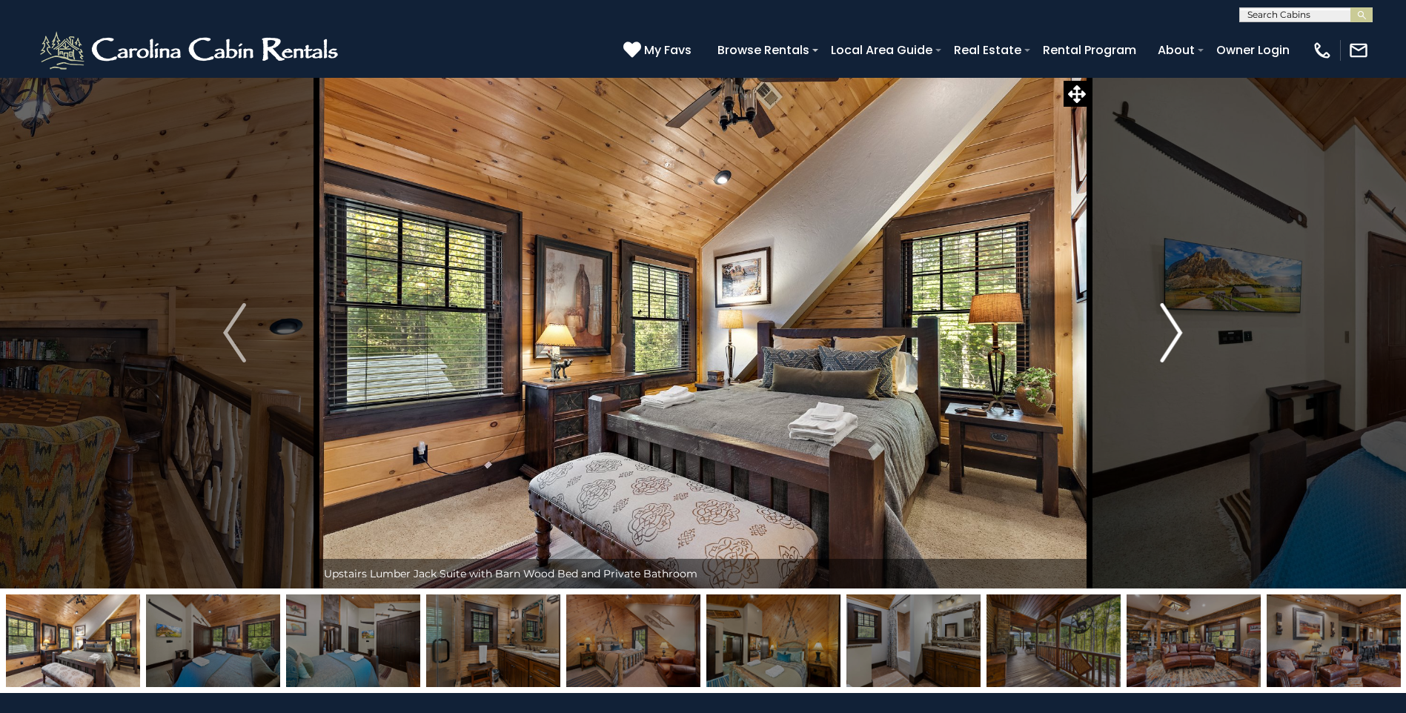
click at [1168, 340] on img "Next" at bounding box center [1171, 332] width 22 height 59
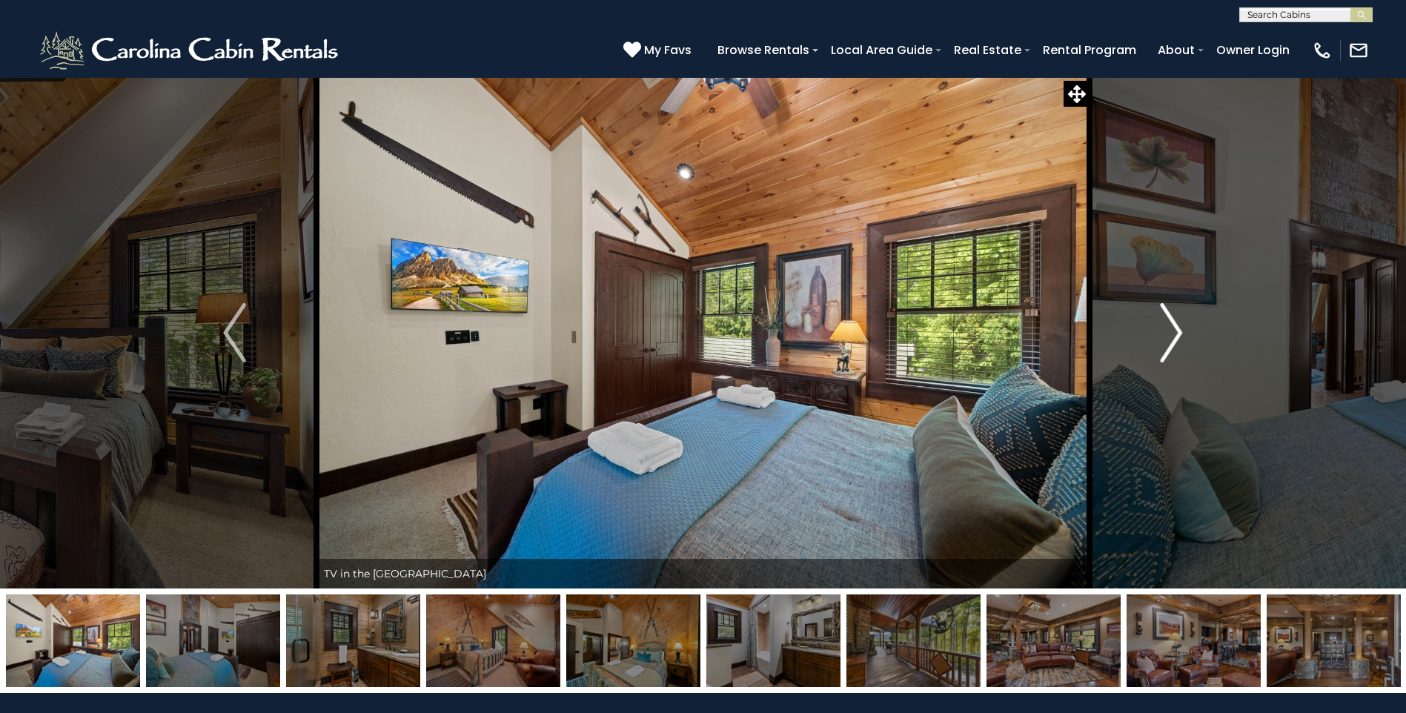
click at [1168, 340] on img "Next" at bounding box center [1171, 332] width 22 height 59
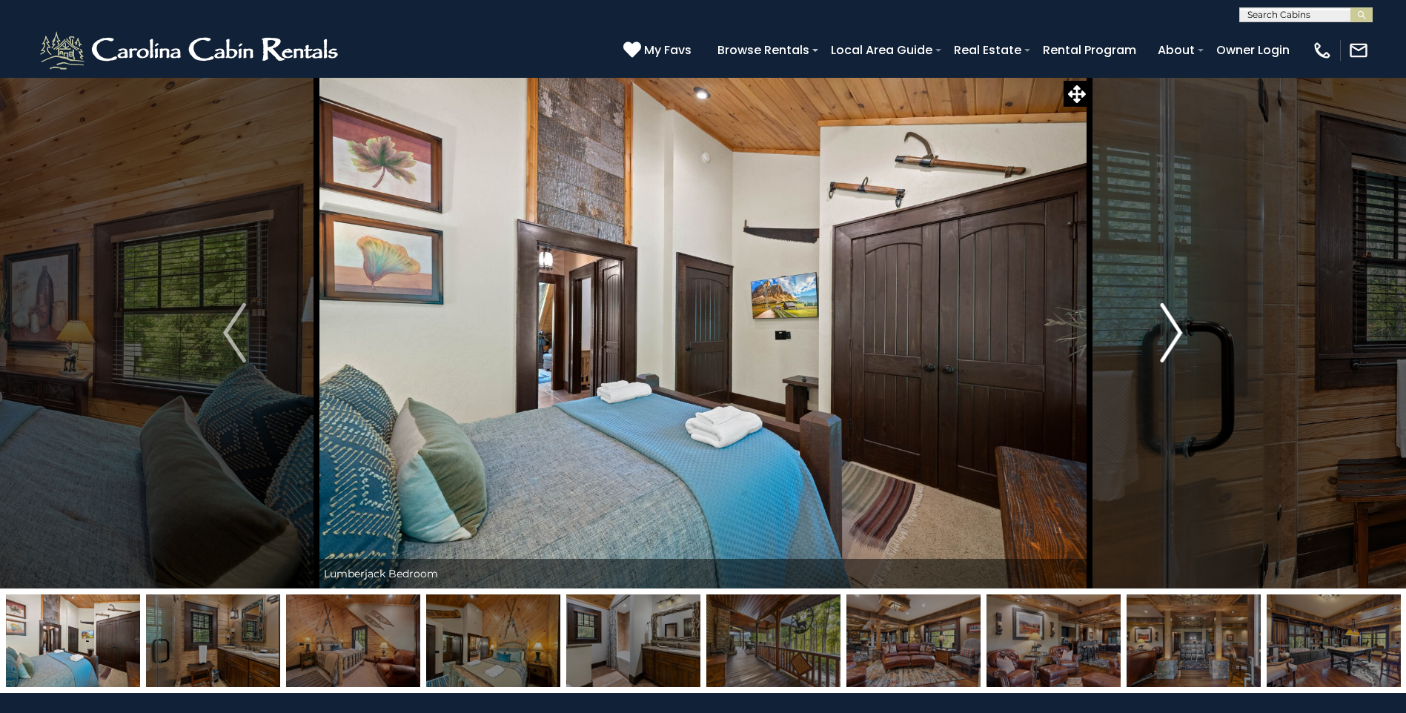
click at [1168, 340] on img "Next" at bounding box center [1171, 332] width 22 height 59
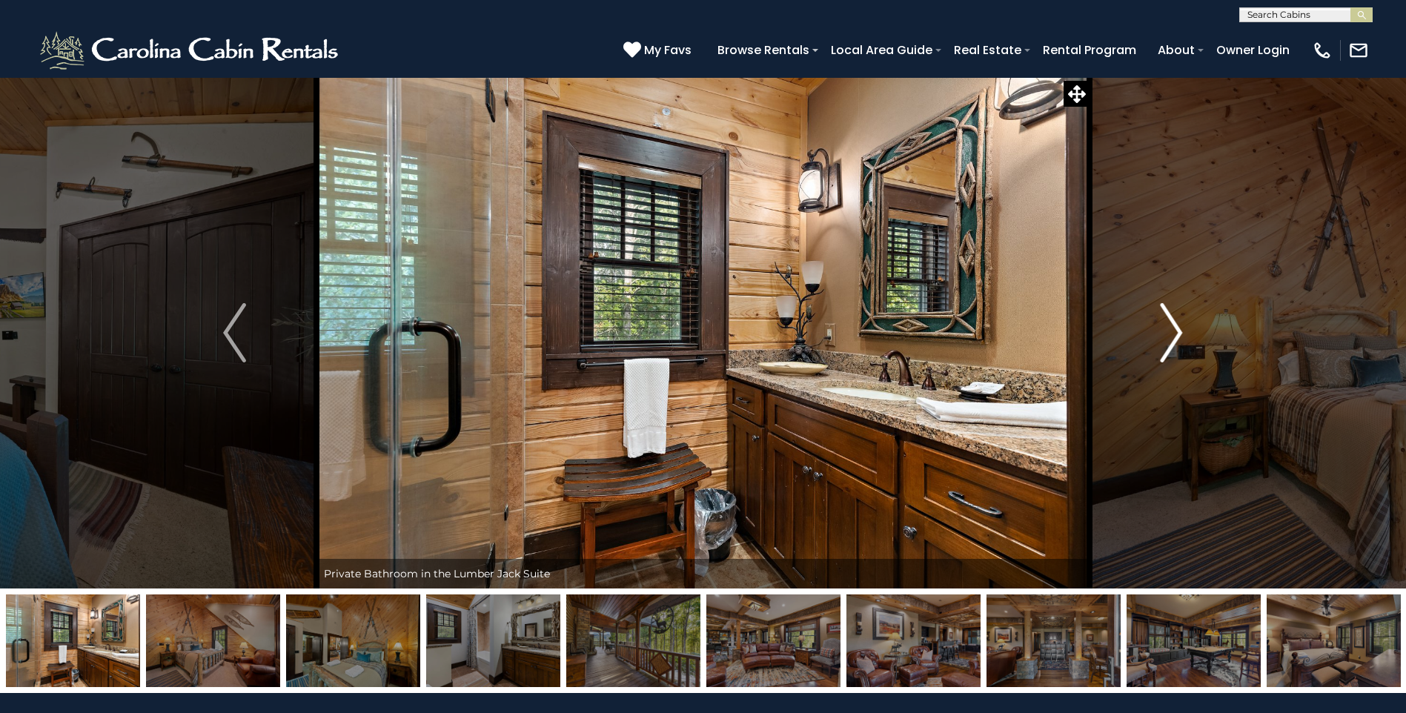
click at [1168, 340] on img "Next" at bounding box center [1171, 332] width 22 height 59
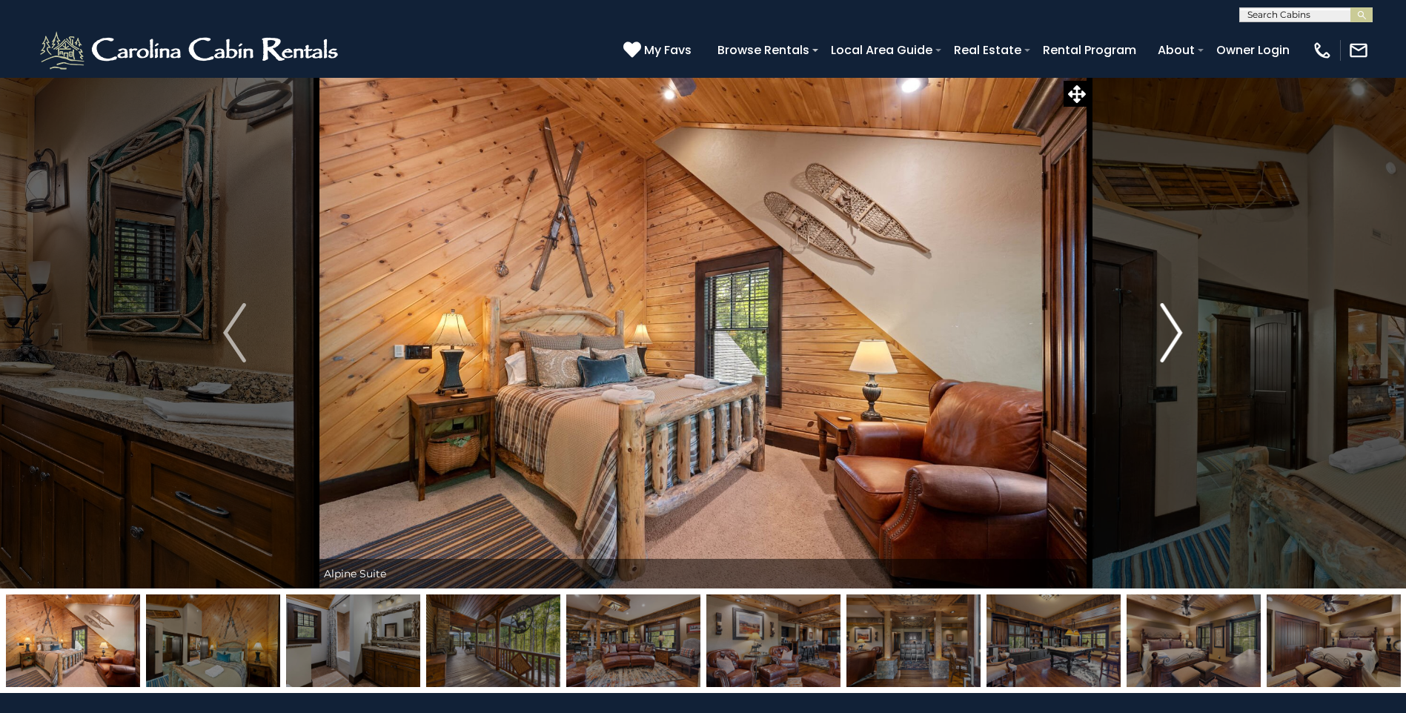
click at [1168, 340] on img "Next" at bounding box center [1171, 332] width 22 height 59
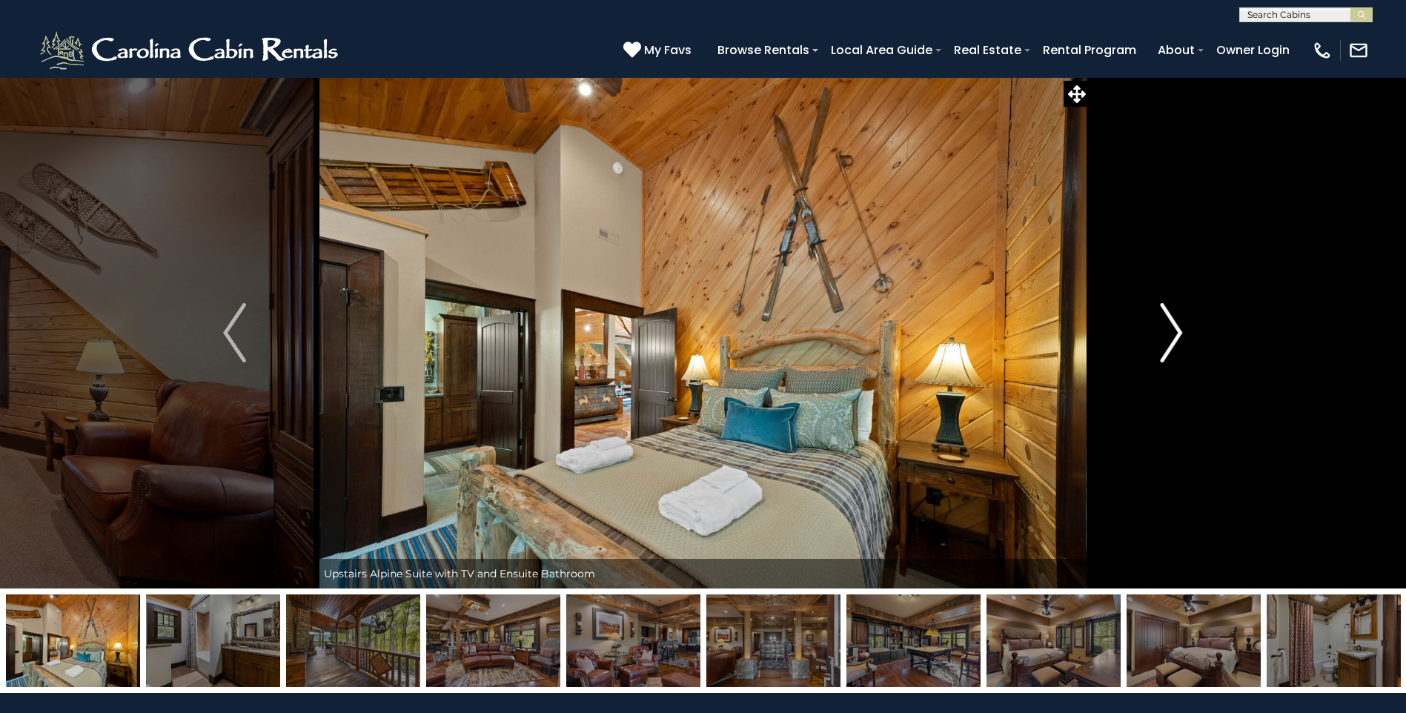
click at [1168, 340] on img "Next" at bounding box center [1171, 332] width 22 height 59
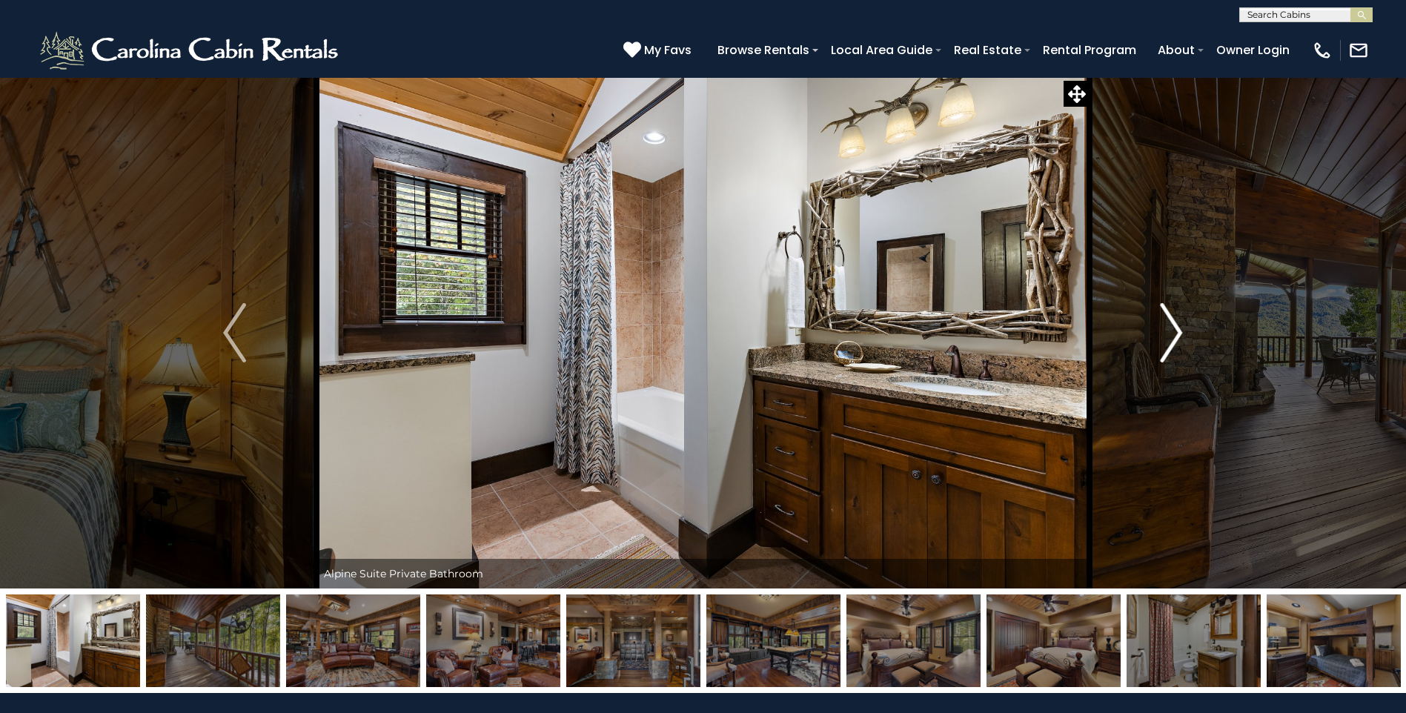
click at [1167, 341] on img "Next" at bounding box center [1171, 332] width 22 height 59
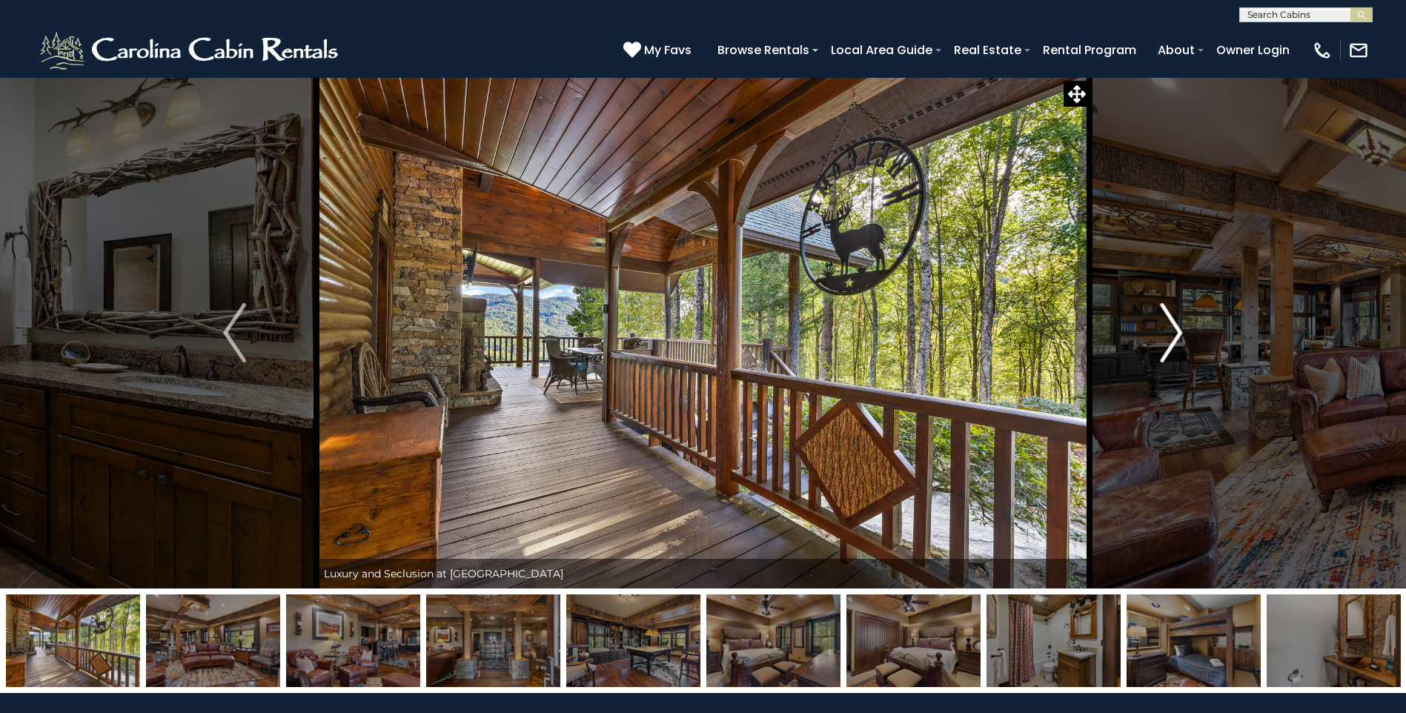
click at [1167, 341] on img "Next" at bounding box center [1171, 332] width 22 height 59
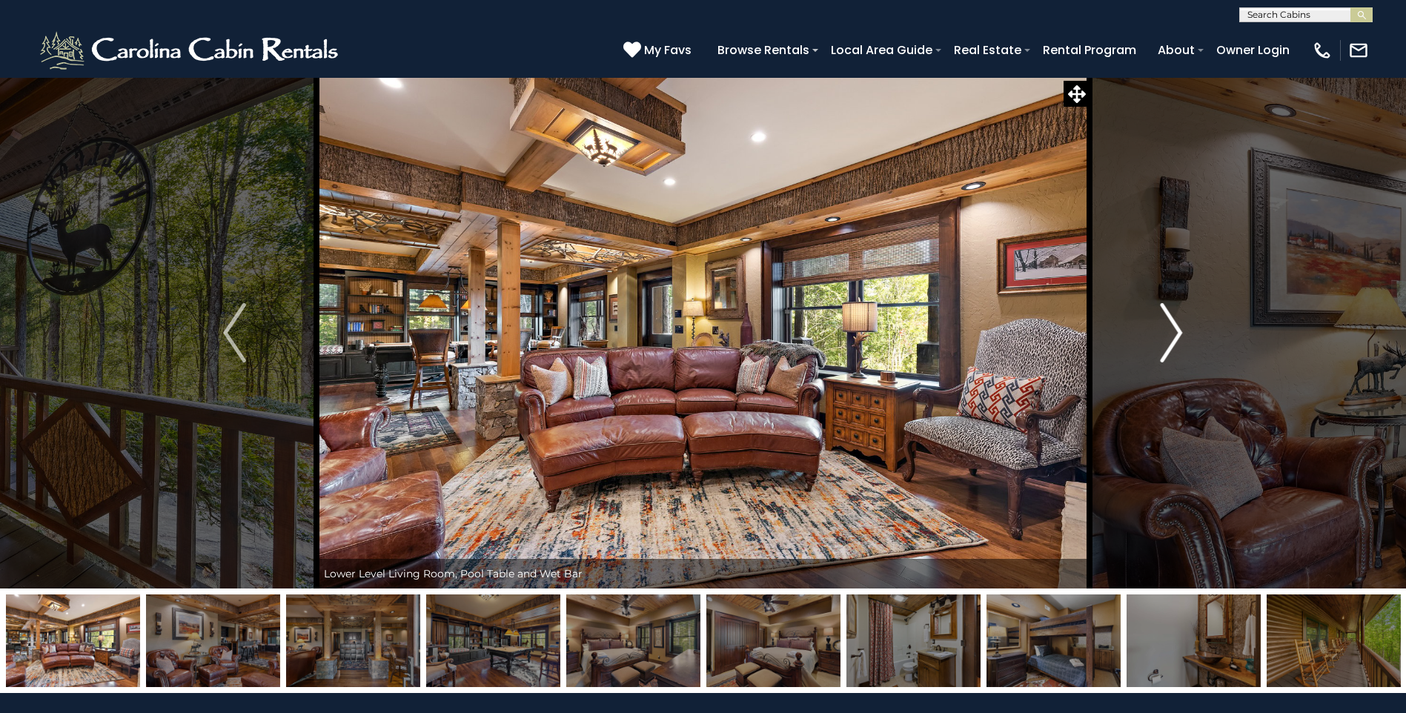
click at [1167, 341] on img "Next" at bounding box center [1171, 332] width 22 height 59
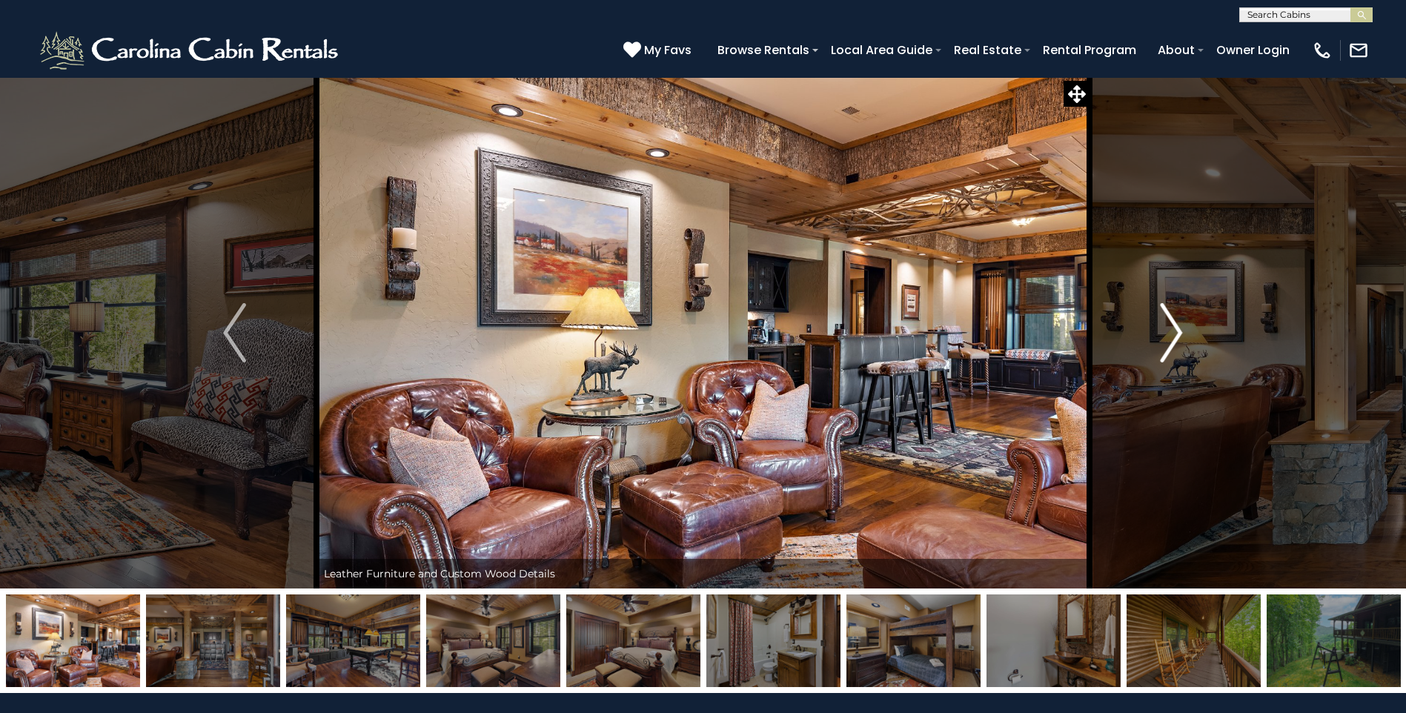
click at [1167, 341] on img "Next" at bounding box center [1171, 332] width 22 height 59
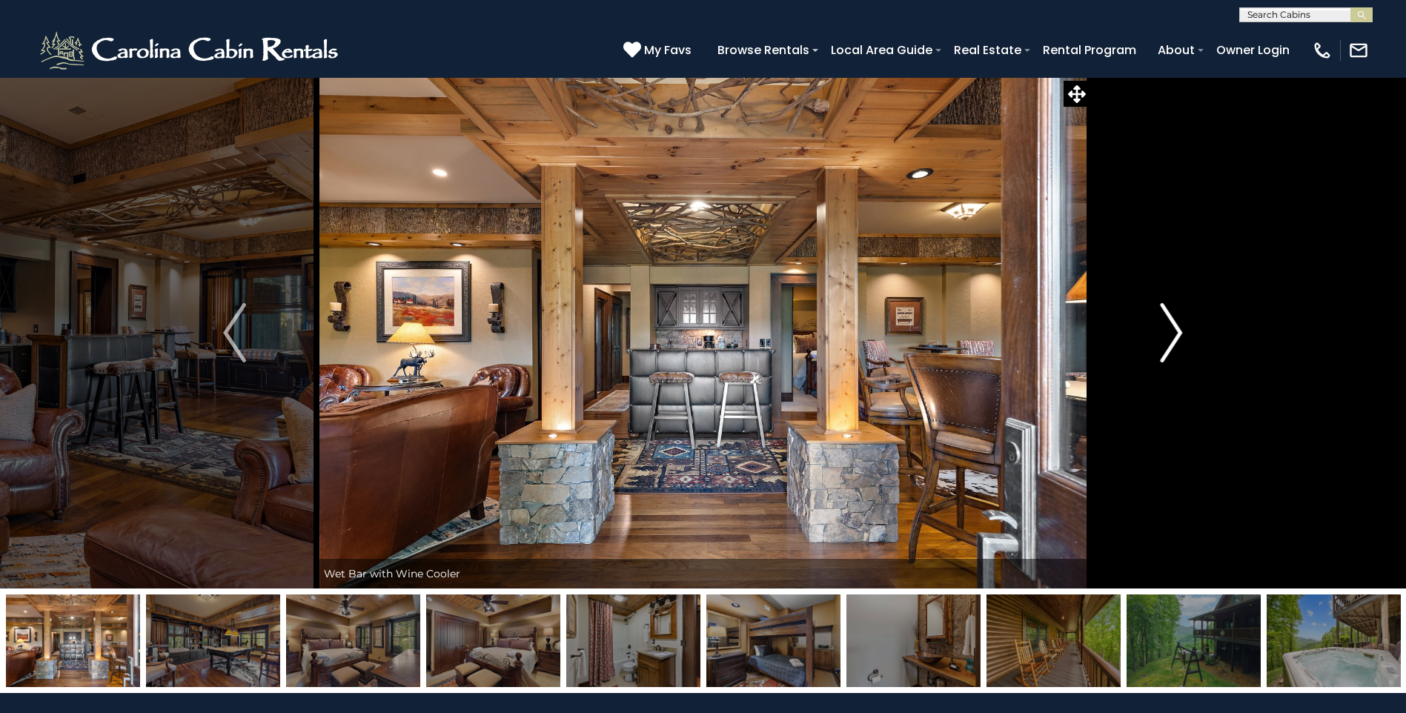
click at [1167, 341] on img "Next" at bounding box center [1171, 332] width 22 height 59
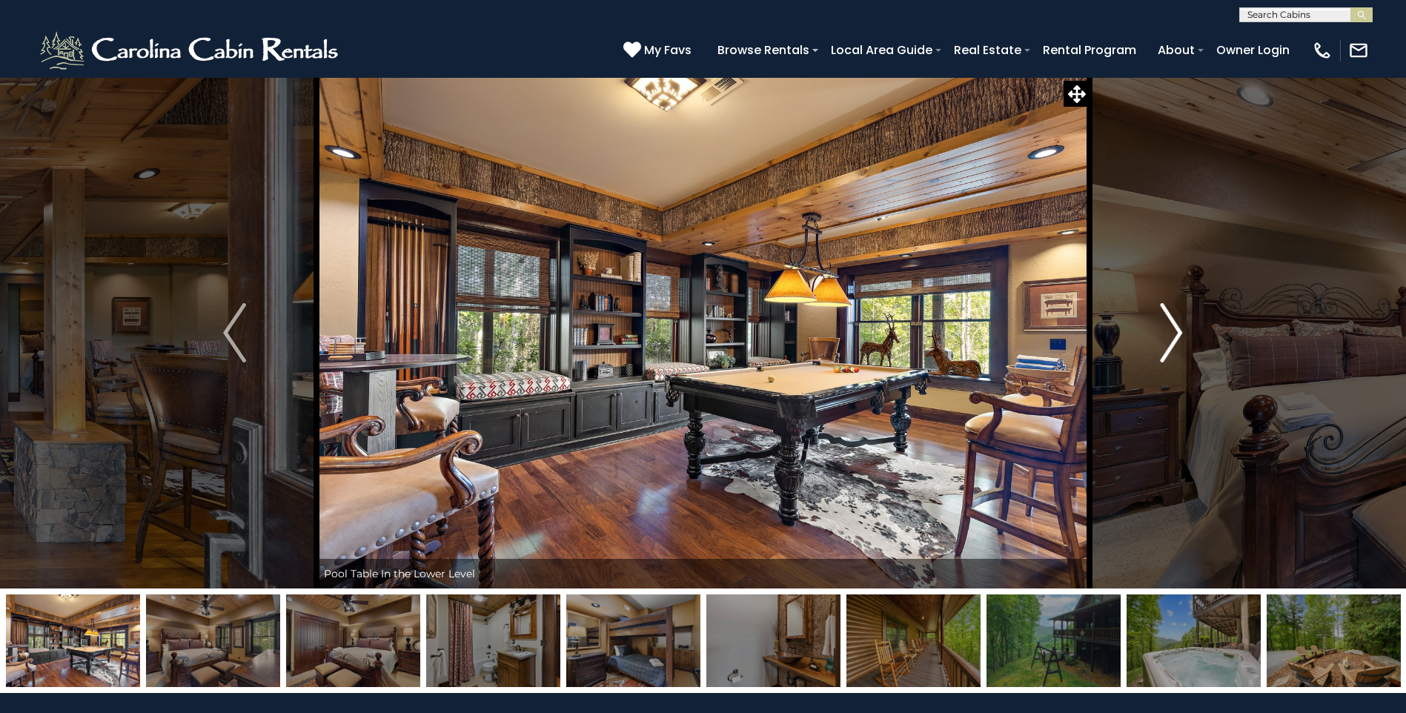
click at [1167, 341] on img "Next" at bounding box center [1171, 332] width 22 height 59
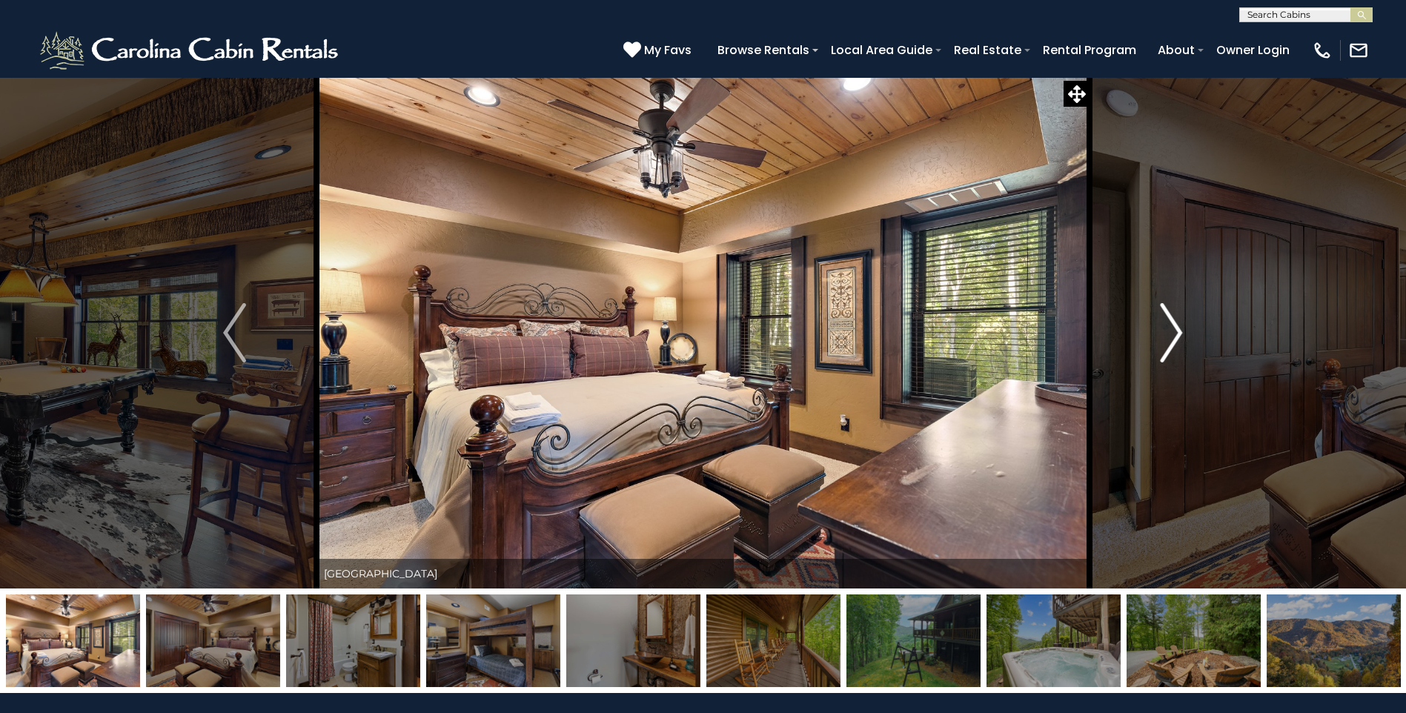
click at [1166, 342] on img "Next" at bounding box center [1171, 332] width 22 height 59
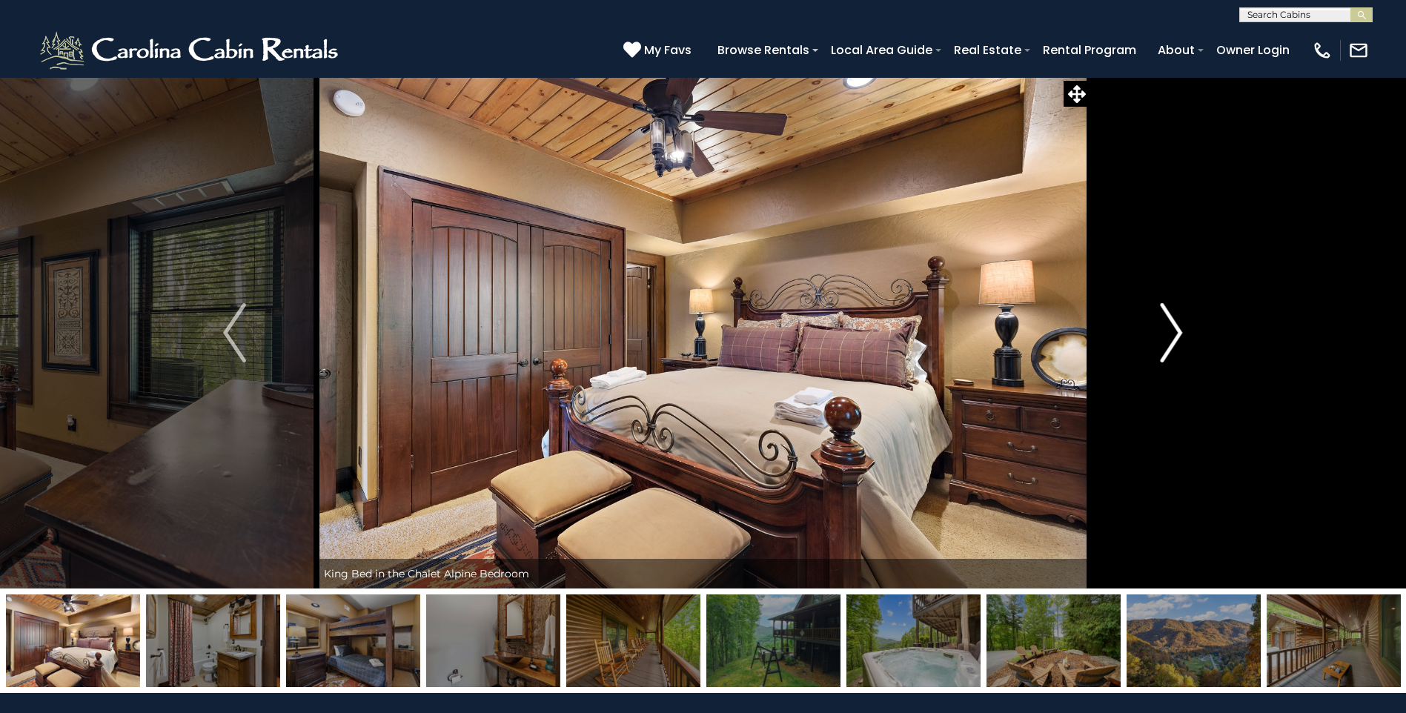
click at [1166, 342] on img "Next" at bounding box center [1171, 332] width 22 height 59
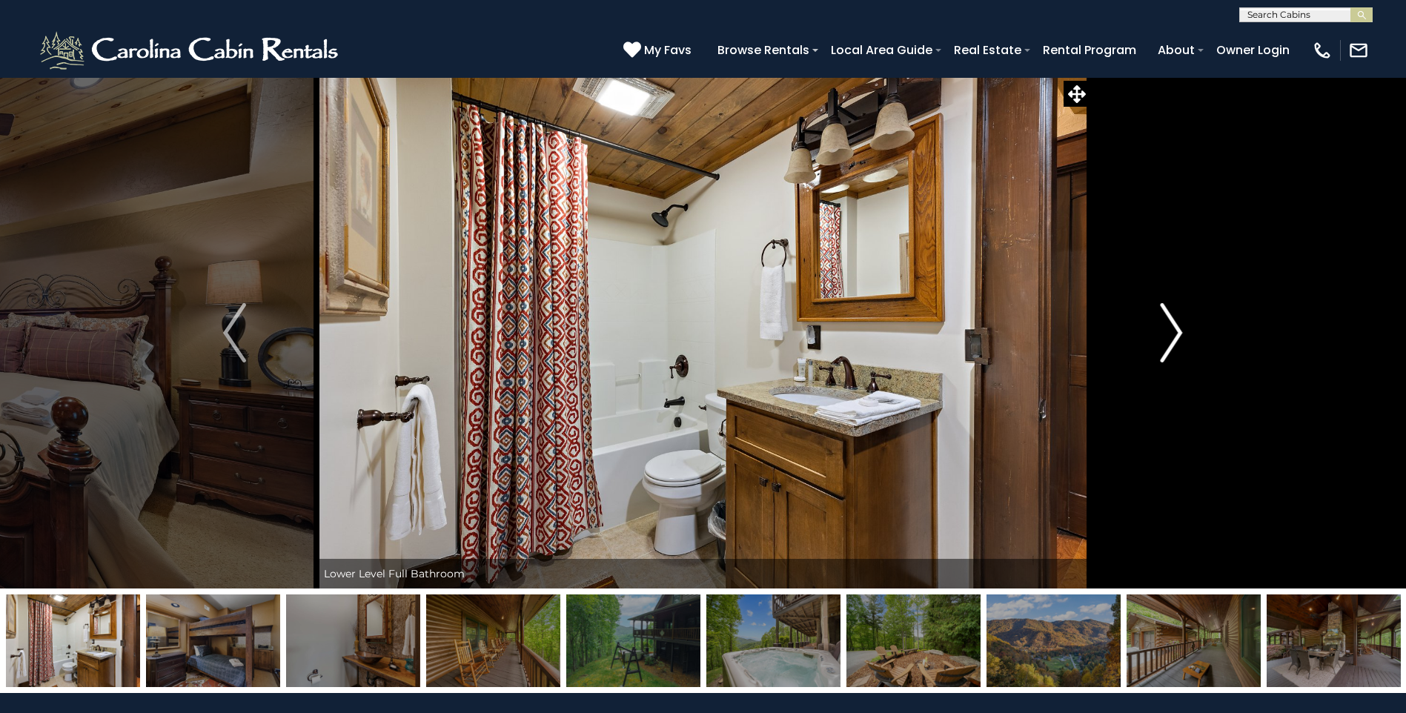
click at [1166, 342] on img "Next" at bounding box center [1171, 332] width 22 height 59
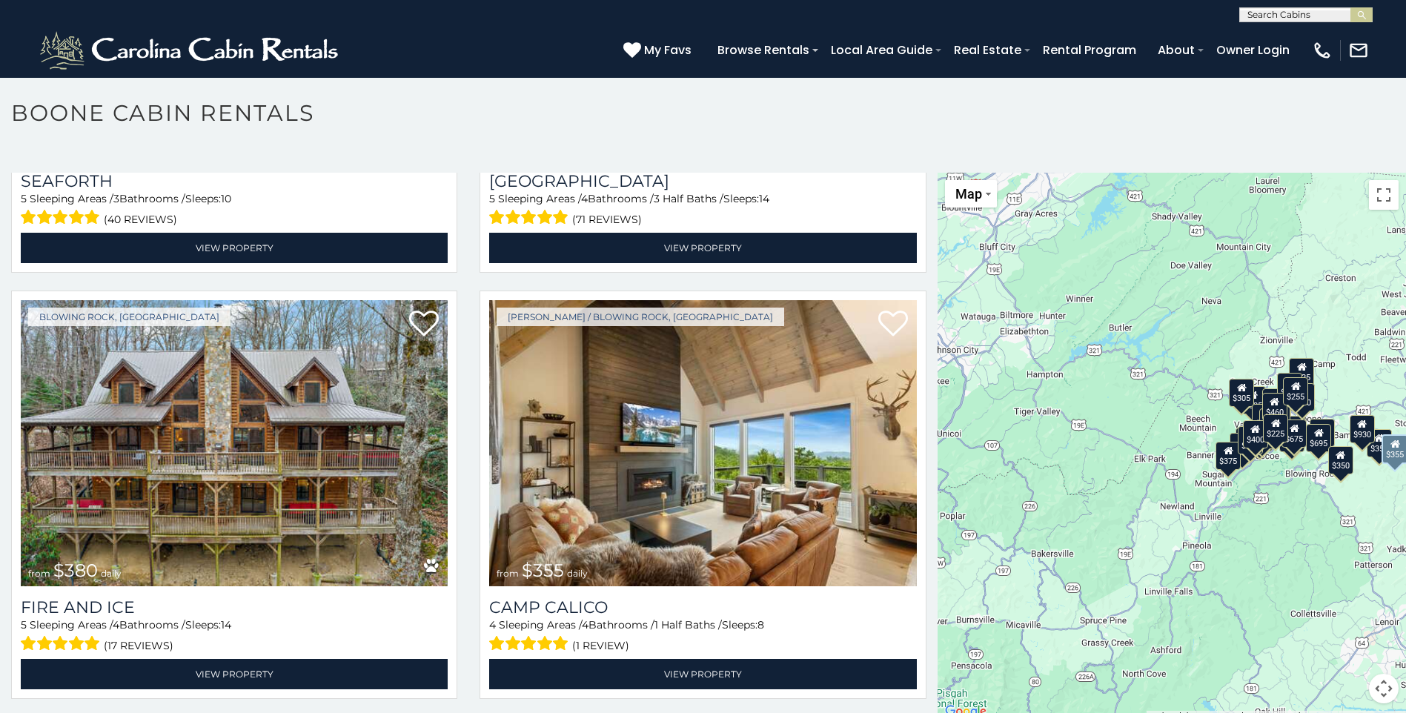
scroll to position [4223, 0]
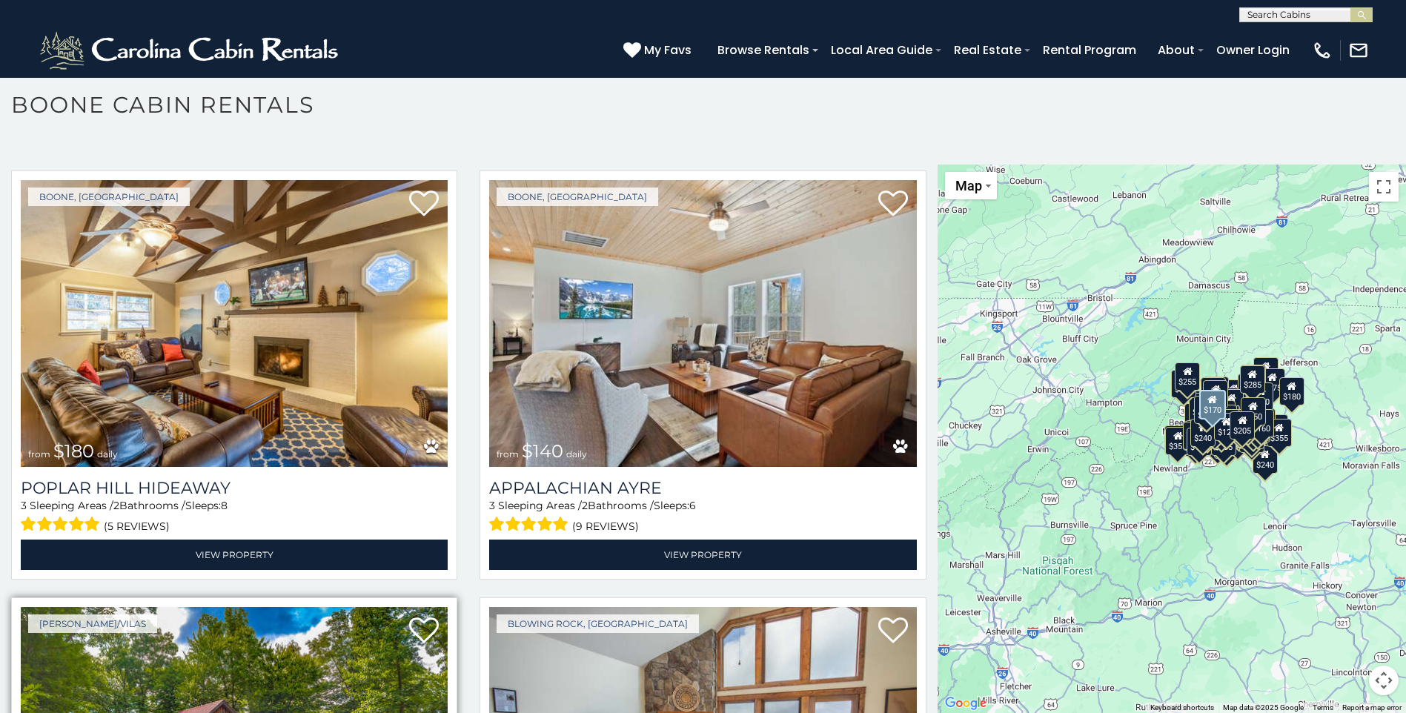
scroll to position [31143, 0]
